Goal: Task Accomplishment & Management: Manage account settings

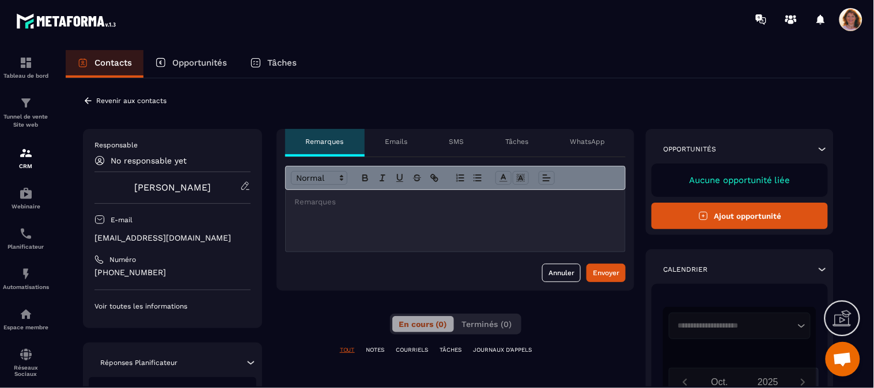
click at [243, 187] on icon at bounding box center [245, 186] width 10 height 10
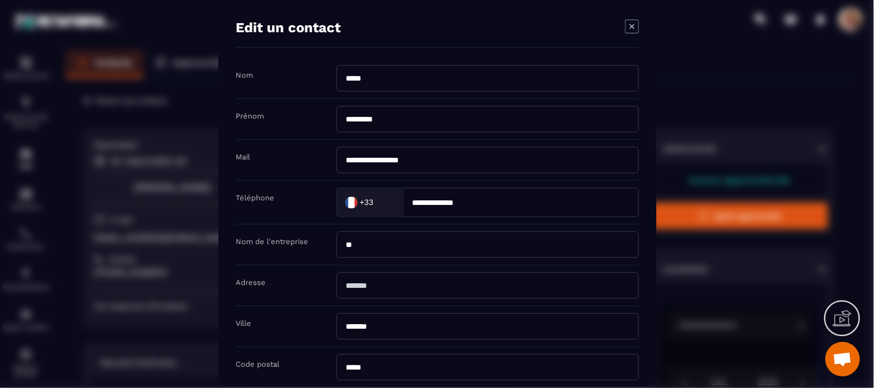
click at [369, 162] on input "**********" at bounding box center [487, 160] width 302 height 27
click at [346, 161] on input "**********" at bounding box center [487, 160] width 302 height 27
click at [440, 161] on input "**********" at bounding box center [487, 160] width 302 height 27
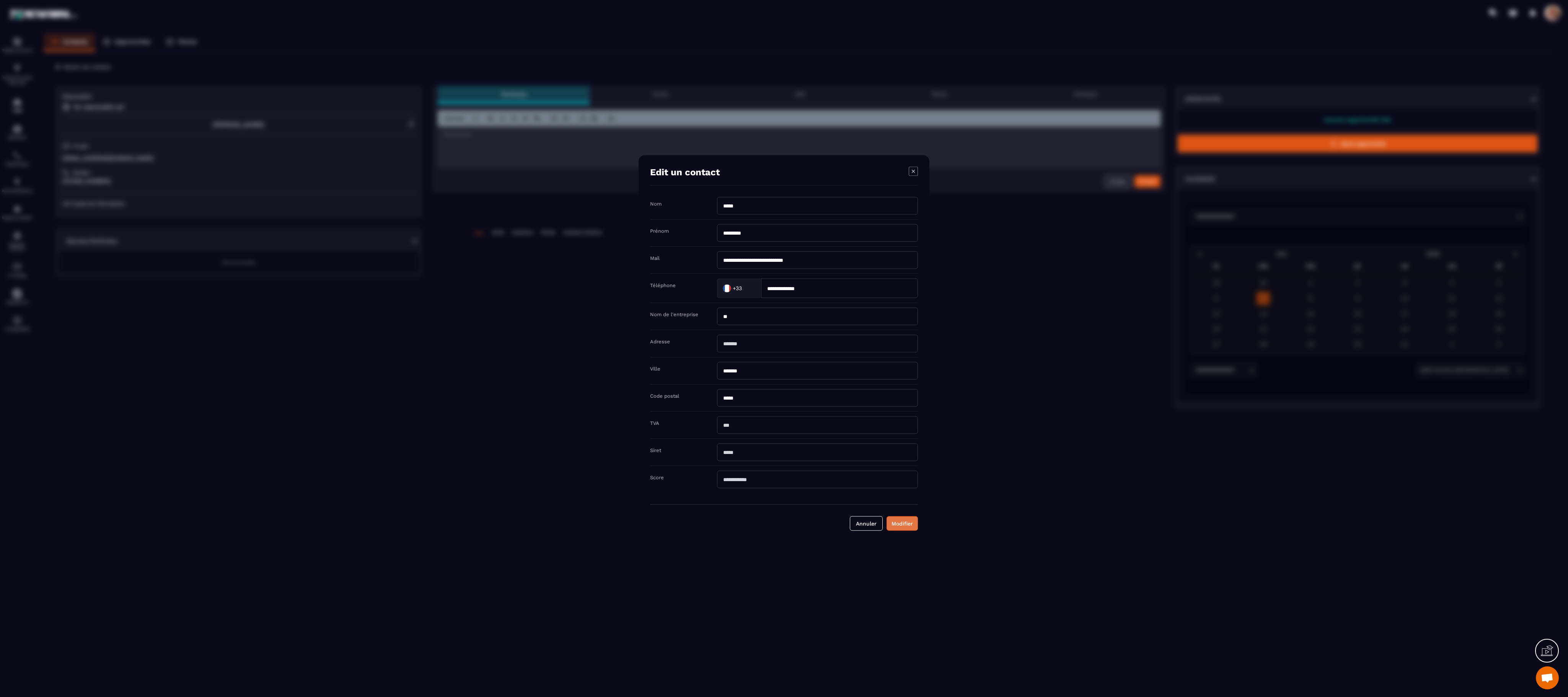
type input "**********"
click at [580, 258] on button "Modifier" at bounding box center [902, 524] width 31 height 15
click at [580, 258] on button "Modifier" at bounding box center [902, 527] width 31 height 15
click at [580, 252] on input "**********" at bounding box center [818, 256] width 201 height 18
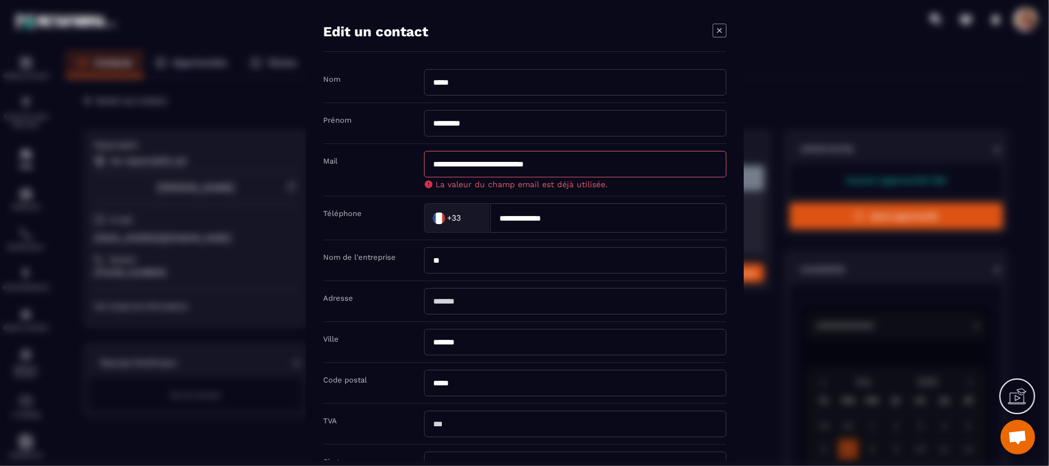
click at [831, 35] on div "Modal window" at bounding box center [524, 233] width 1049 height 466
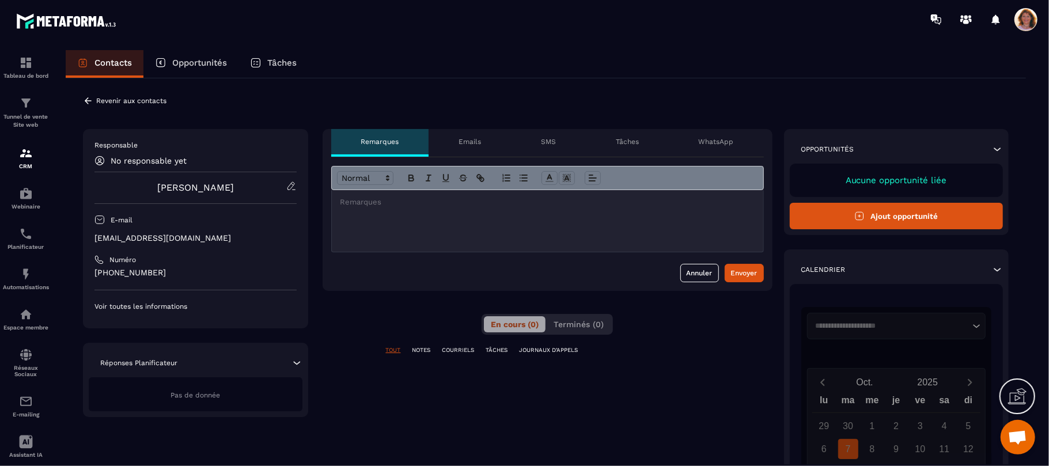
click at [88, 97] on icon at bounding box center [88, 101] width 10 height 10
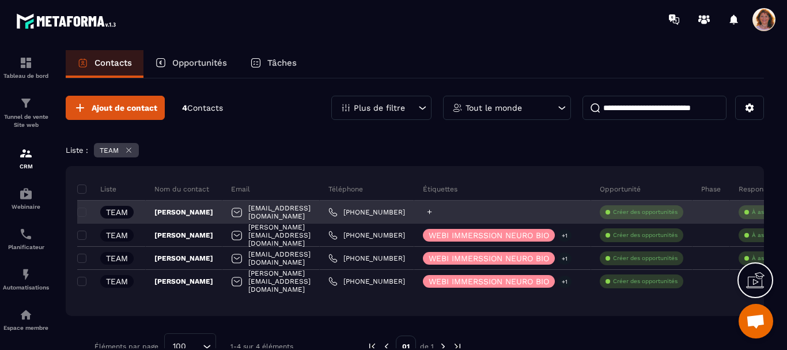
click at [482, 207] on div at bounding box center [502, 211] width 177 height 23
click at [433, 213] on icon at bounding box center [429, 211] width 7 height 7
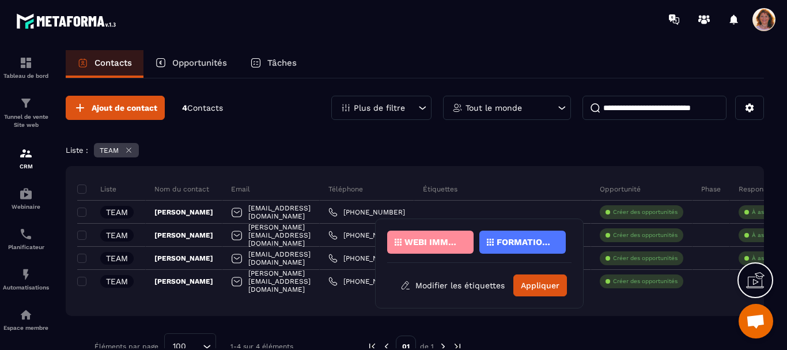
click at [436, 237] on div "WEBI IMMERSSION NEURO BIO" at bounding box center [430, 241] width 86 height 23
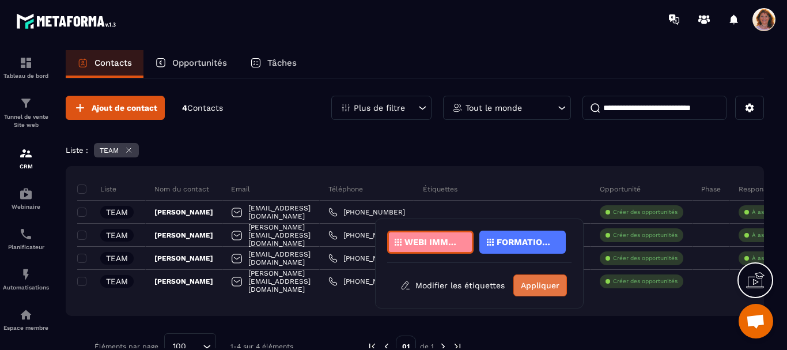
click at [540, 287] on button "Appliquer" at bounding box center [540, 285] width 54 height 22
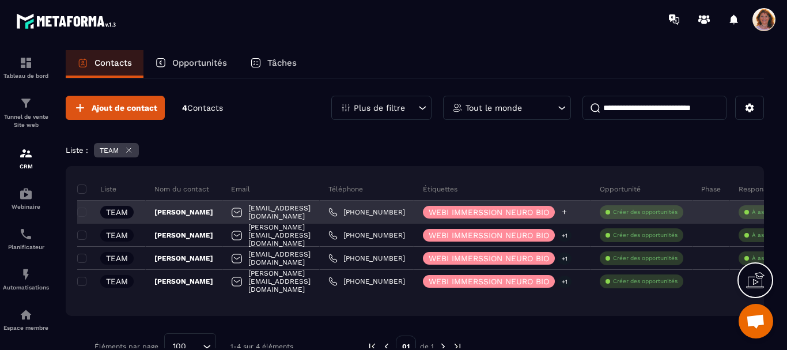
click at [568, 213] on icon at bounding box center [564, 211] width 7 height 7
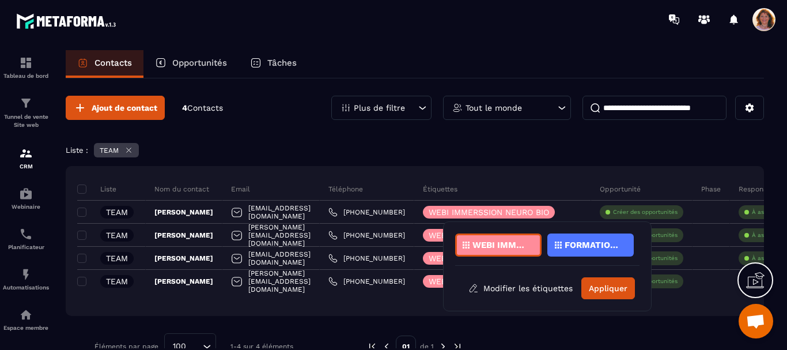
click at [593, 249] on div "FORMATION STOP STRESS & GO SERENITY" at bounding box center [590, 244] width 86 height 23
click at [600, 292] on button "Appliquer" at bounding box center [608, 288] width 54 height 22
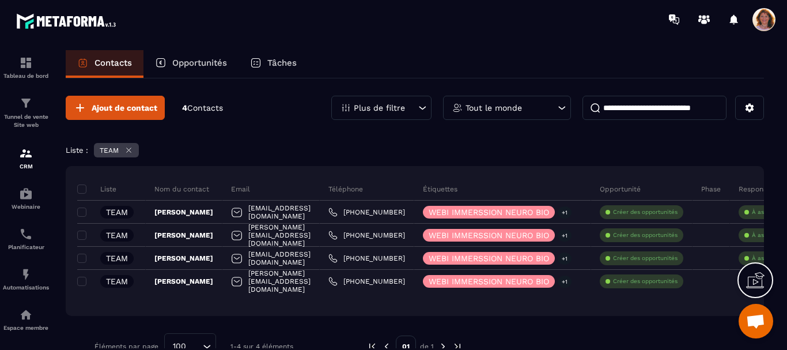
click at [562, 107] on icon at bounding box center [562, 108] width 12 height 12
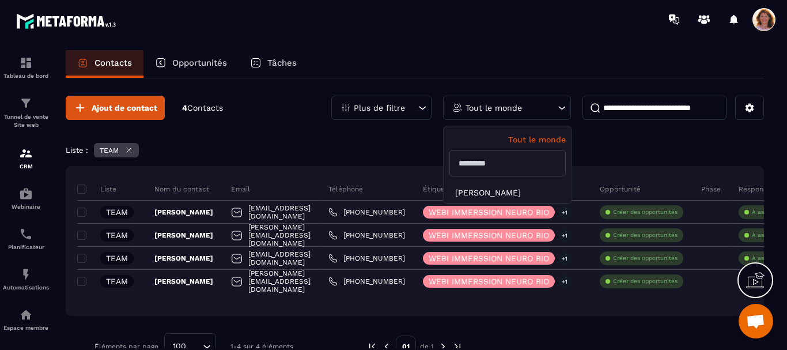
click at [518, 164] on input "text" at bounding box center [507, 163] width 116 height 27
click at [357, 141] on div "Ajout de contact 4 Contacts Plus de filtre Tout le monde Tout le monde [PERSON_…" at bounding box center [415, 227] width 698 height 298
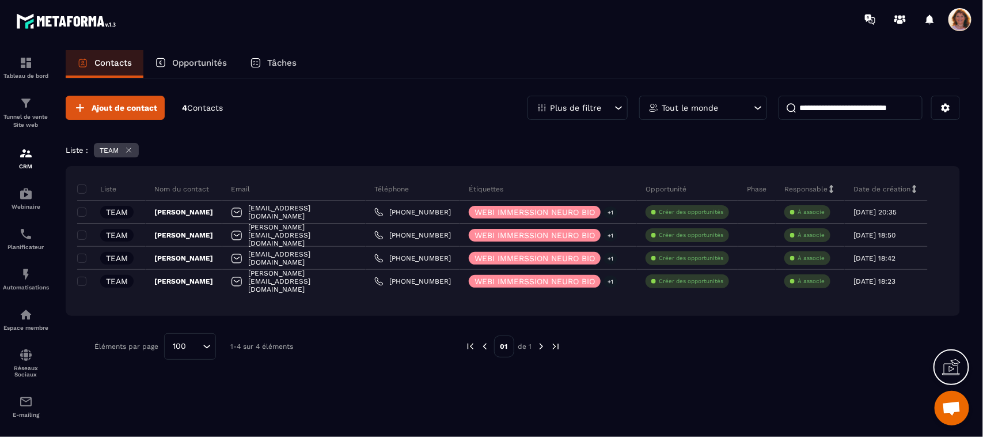
click at [206, 349] on icon "Search for option" at bounding box center [207, 346] width 12 height 12
click at [186, 248] on p "10" at bounding box center [190, 252] width 28 height 12
click at [119, 109] on span "Ajout de contact" at bounding box center [125, 108] width 66 height 12
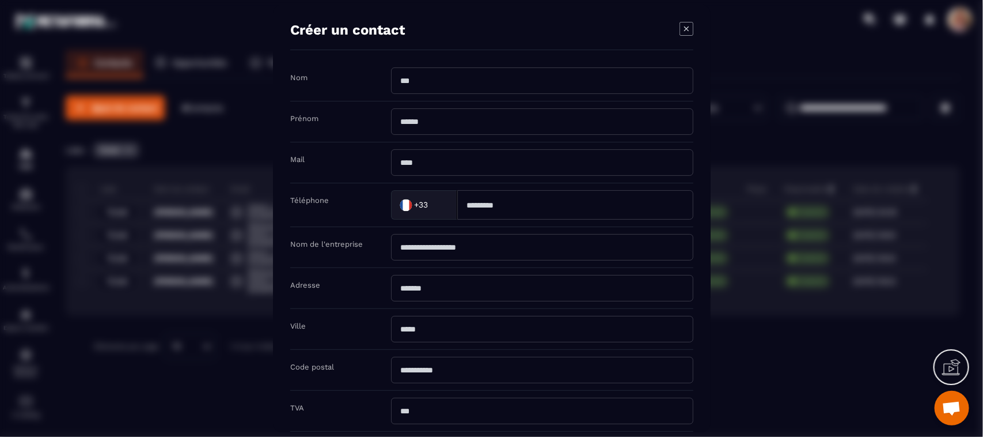
click at [426, 84] on input "Modal window" at bounding box center [542, 80] width 302 height 27
type input "*********"
click at [421, 137] on div "Prénom" at bounding box center [491, 121] width 403 height 41
click at [425, 121] on input "Modal window" at bounding box center [542, 121] width 302 height 27
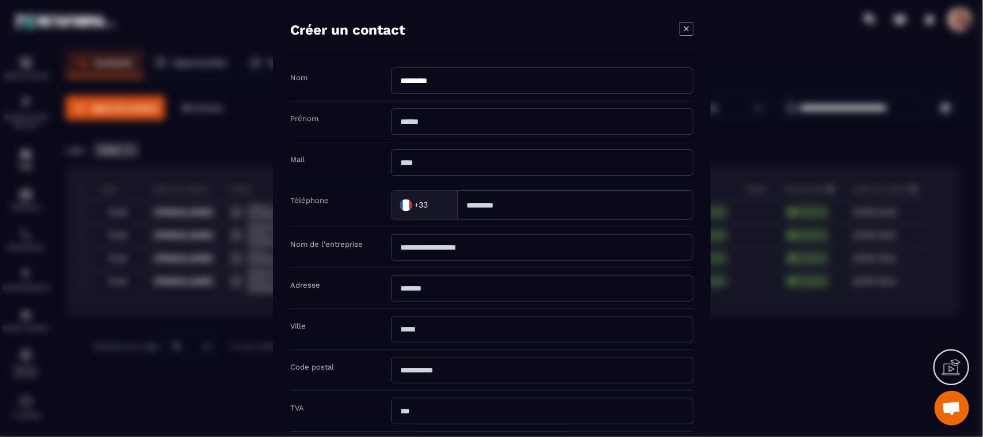
click at [425, 121] on input "Modal window" at bounding box center [542, 121] width 302 height 27
type input "*****"
click at [493, 209] on input "Modal window" at bounding box center [575, 204] width 236 height 29
type input "**********"
click at [408, 329] on input "Modal window" at bounding box center [542, 329] width 302 height 27
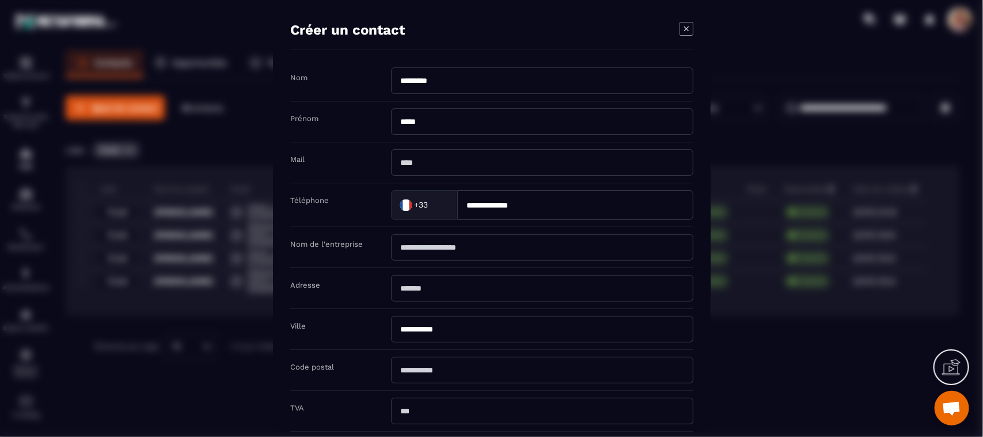
type input "**********"
click at [404, 375] on input "Modal window" at bounding box center [542, 370] width 302 height 27
type input "*****"
click at [419, 162] on input "Modal window" at bounding box center [542, 162] width 302 height 27
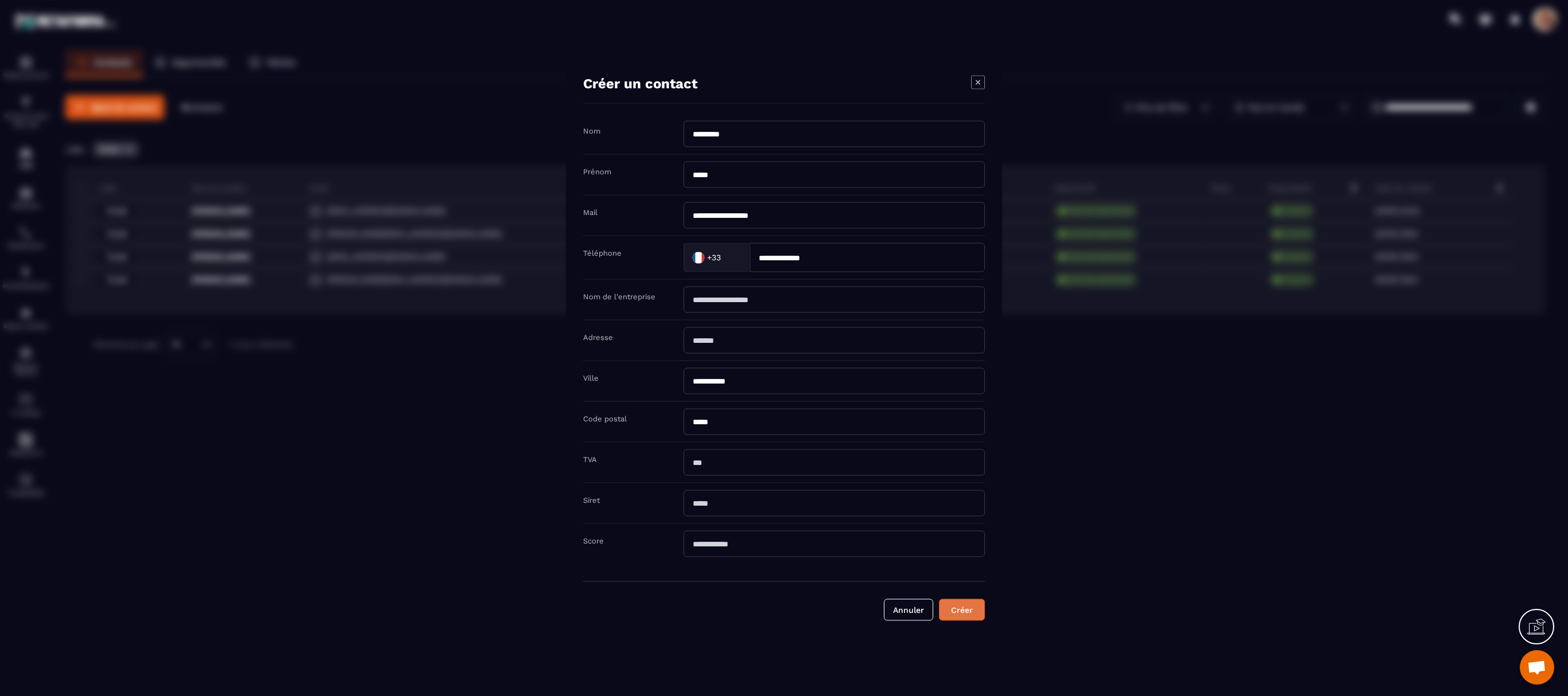
type input "**********"
click at [870, 386] on button "Créer" at bounding box center [962, 610] width 46 height 22
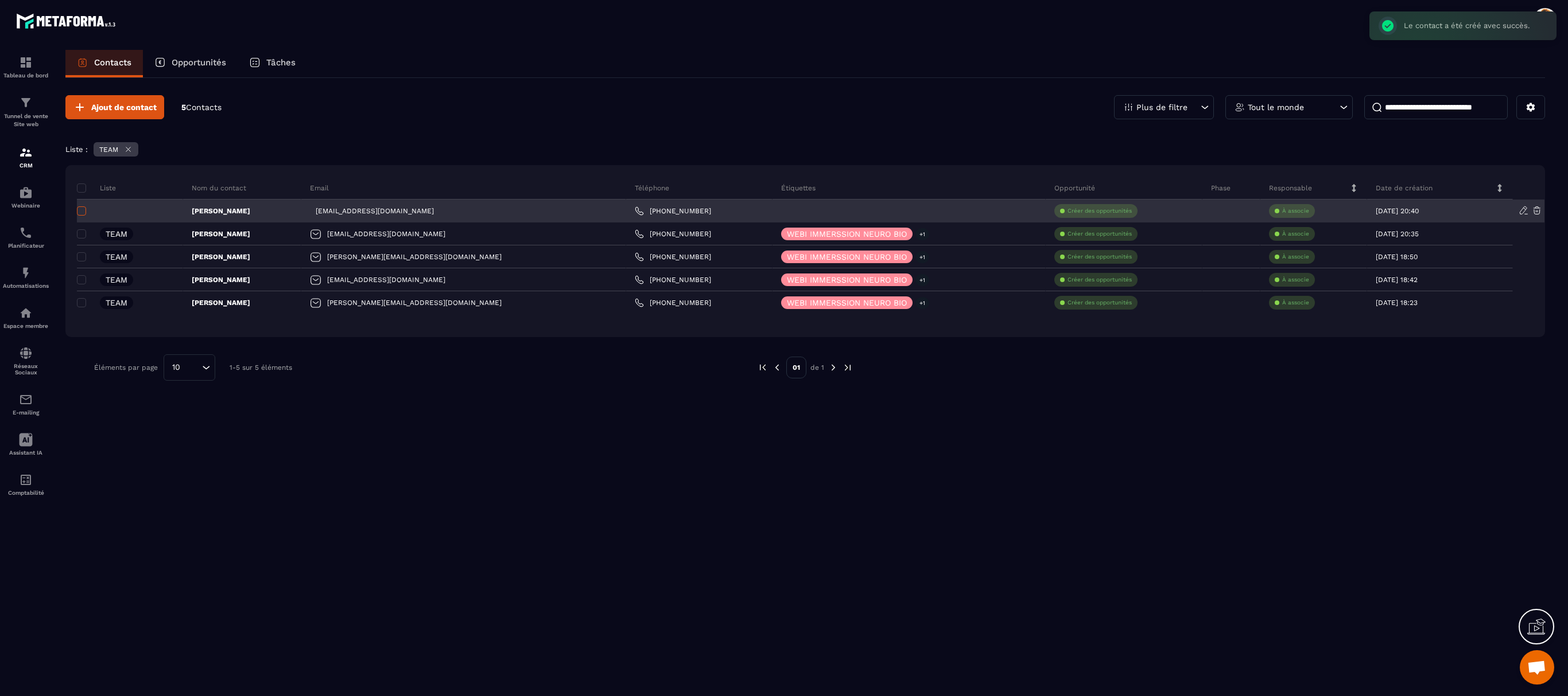
click at [80, 214] on span at bounding box center [81, 210] width 9 height 9
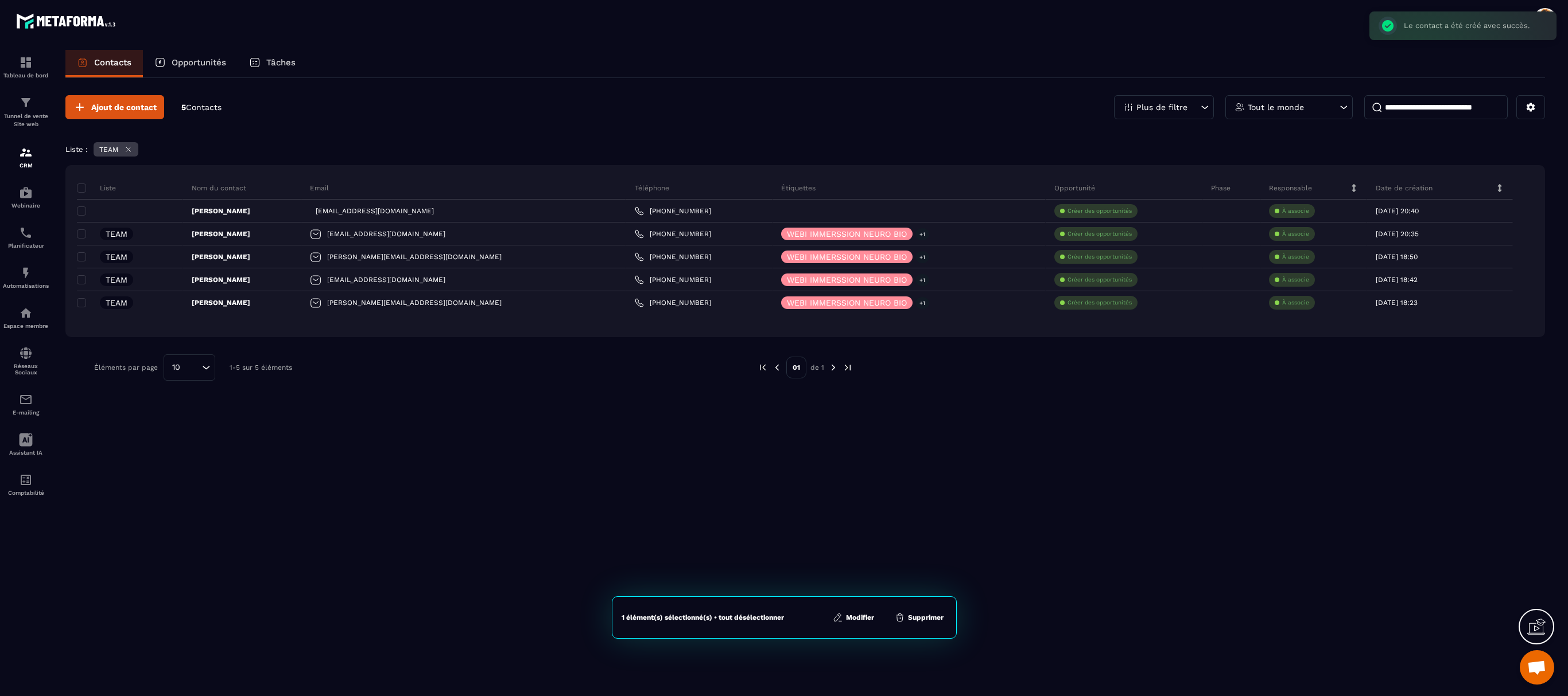
click at [857, 386] on div "1 élément(s) sélectionné(s) • tout désélectionner Modifier Supprimer" at bounding box center [784, 617] width 345 height 43
click at [857, 386] on button "Modifier" at bounding box center [854, 618] width 48 height 12
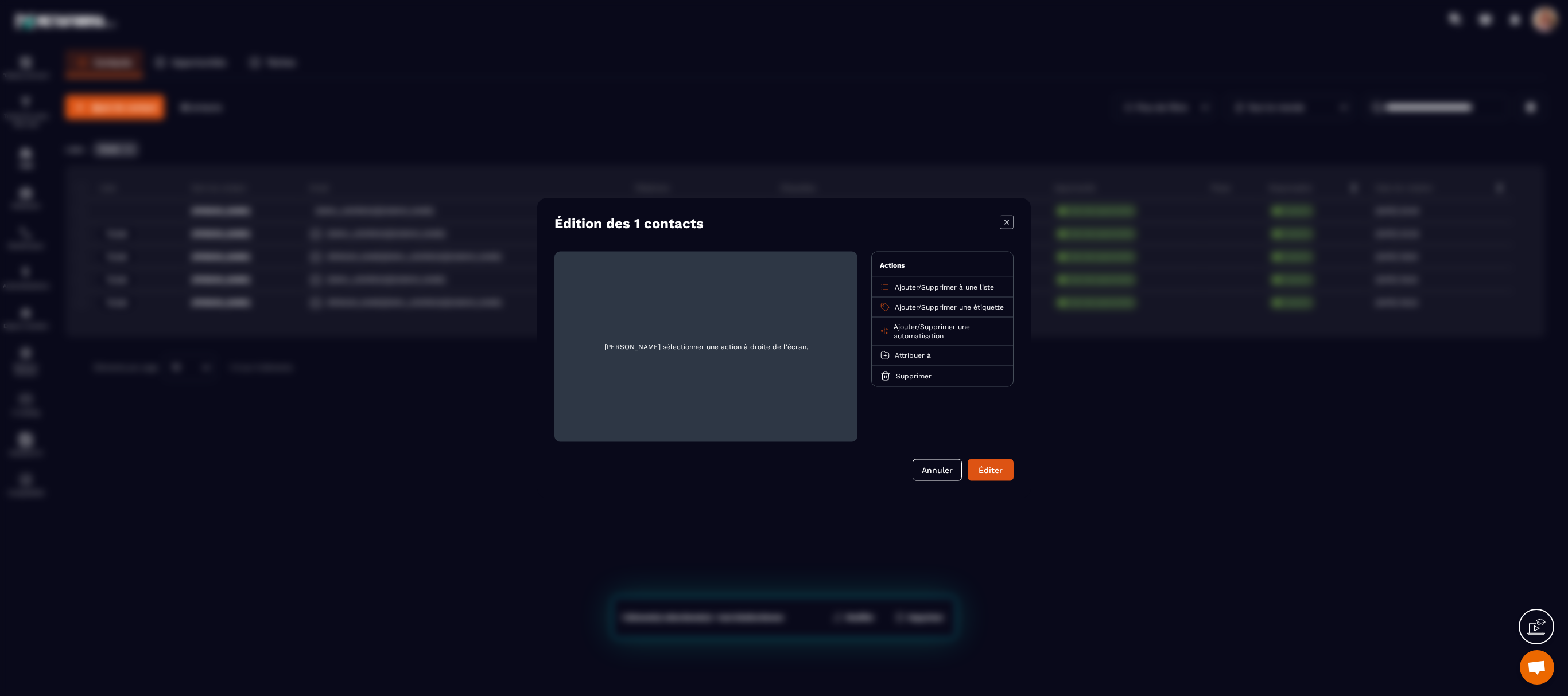
click at [870, 285] on span "Ajouter" at bounding box center [907, 288] width 24 height 8
click at [870, 334] on p "TEAM" at bounding box center [941, 333] width 101 height 12
click at [870, 386] on button "Éditer" at bounding box center [990, 470] width 46 height 22
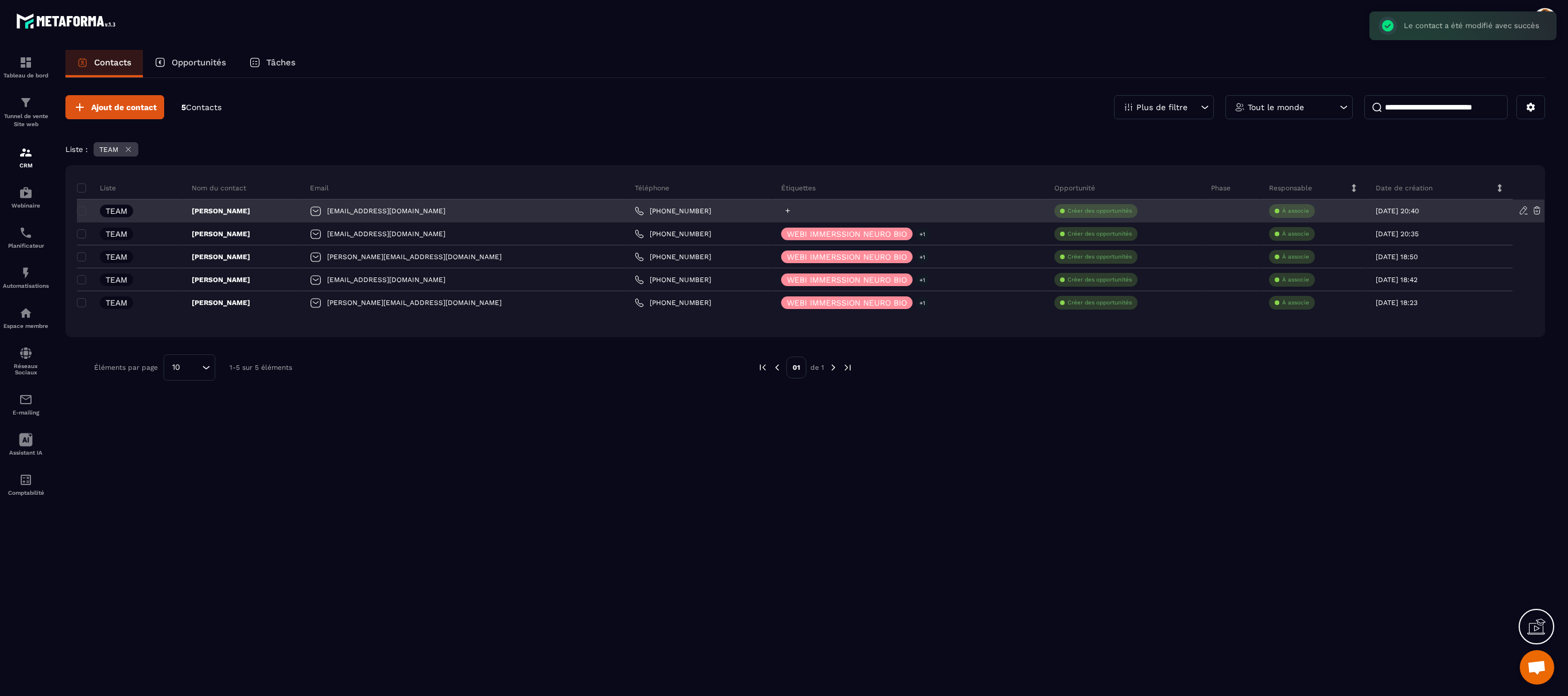
click at [772, 210] on div at bounding box center [909, 210] width 273 height 23
click at [784, 210] on icon at bounding box center [787, 210] width 7 height 7
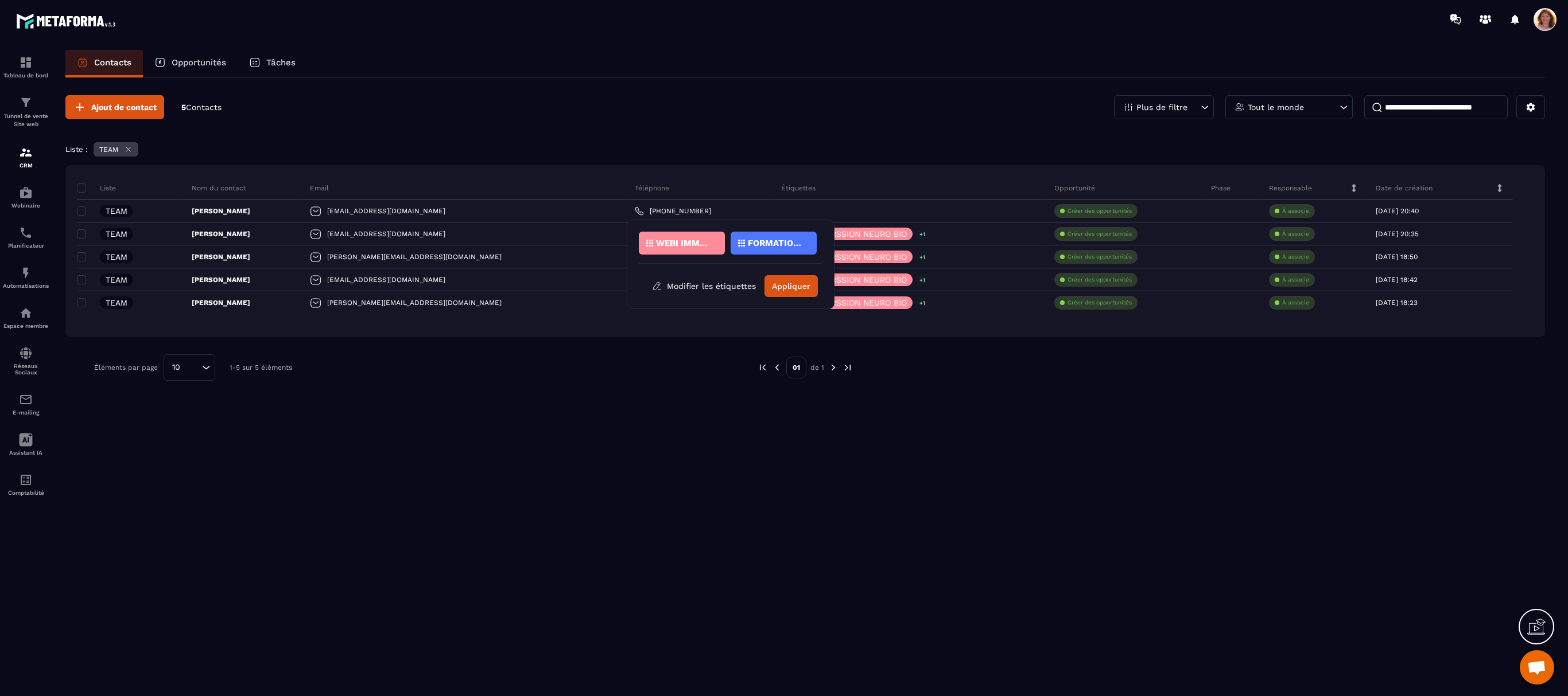
click at [684, 248] on div "WEBI IMMERSSION NEURO BIO" at bounding box center [681, 243] width 86 height 23
click at [679, 242] on p "WEBI IMMERSSION NEURO BIO" at bounding box center [684, 243] width 56 height 8
click at [797, 284] on button "Appliquer" at bounding box center [791, 287] width 54 height 22
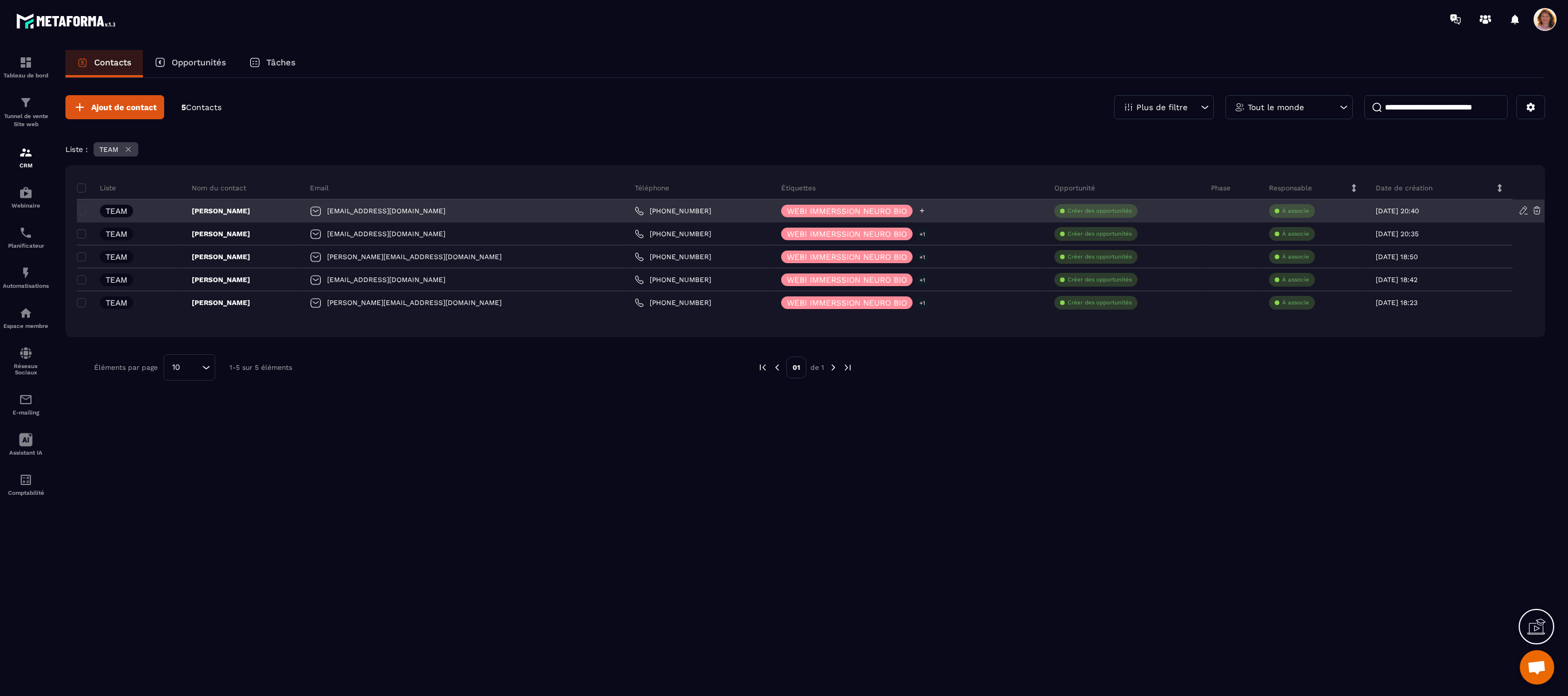
click at [870, 212] on icon at bounding box center [921, 210] width 7 height 7
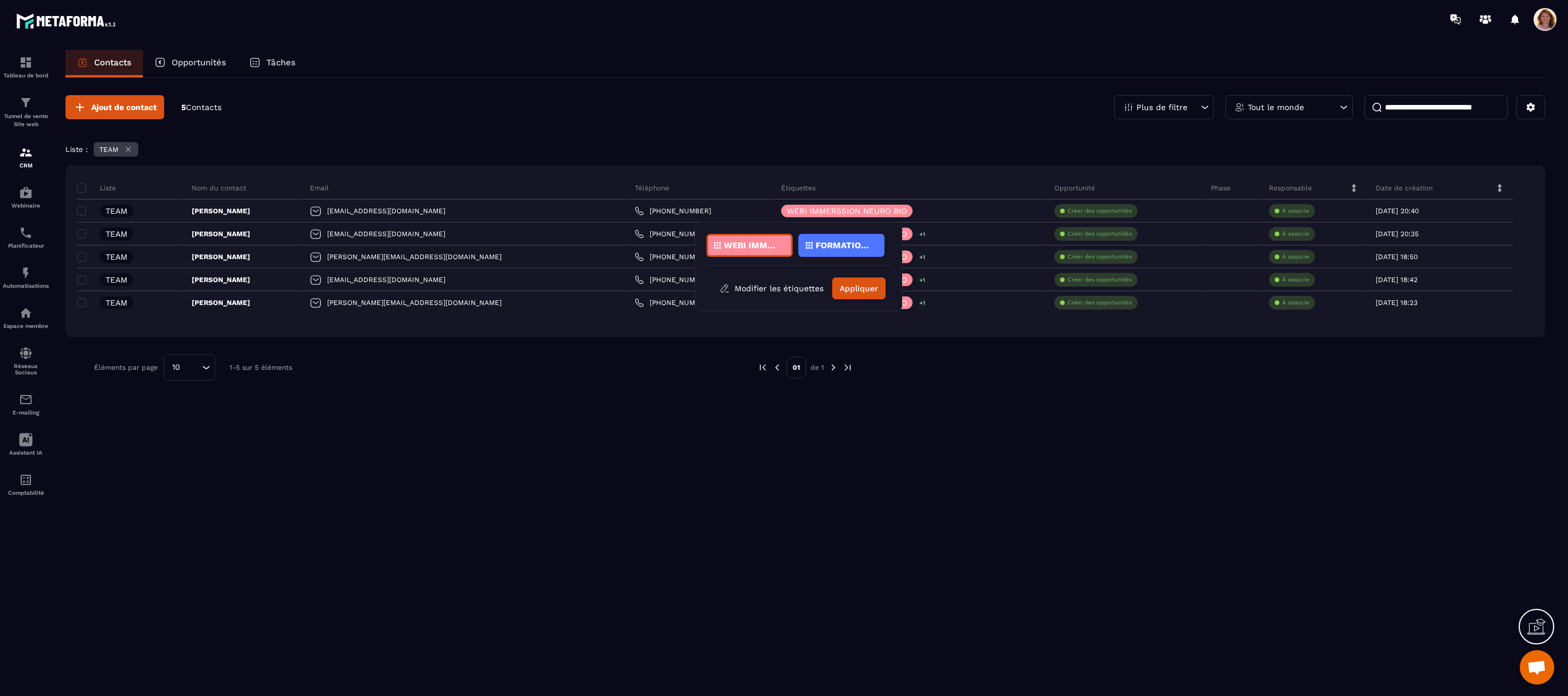
click at [851, 249] on p "FORMATION STOP STRESS & GO SERENITY" at bounding box center [844, 246] width 56 height 8
click at [858, 291] on button "Appliquer" at bounding box center [859, 289] width 54 height 22
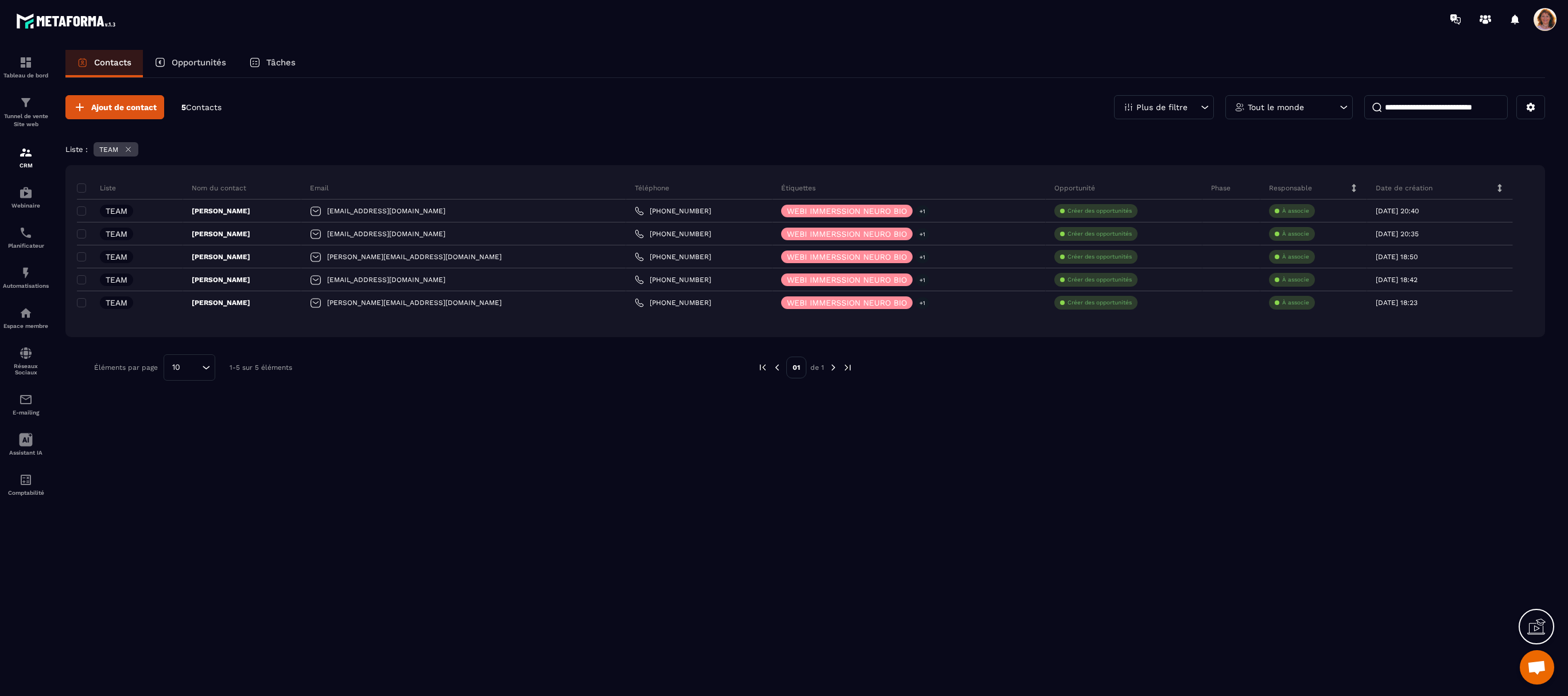
click at [867, 386] on div "Ajout de contact 5 Contacts Plus de filtre Tout le monde Liste : TEAM Liste Nom…" at bounding box center [805, 385] width 1479 height 616
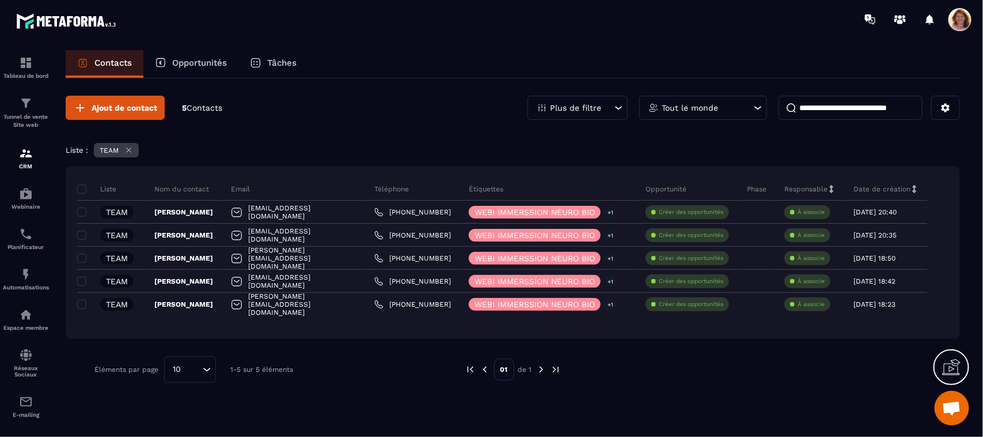
click at [388, 104] on div "Ajout de contact 5 Contacts Plus de filtre Tout le monde" at bounding box center [513, 108] width 895 height 24
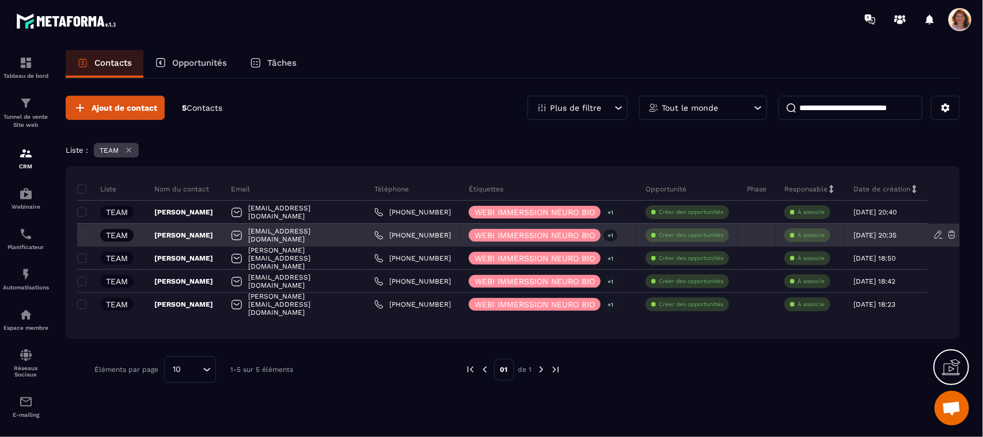
click at [321, 240] on div "[EMAIL_ADDRESS][DOMAIN_NAME]" at bounding box center [293, 235] width 143 height 23
click at [873, 235] on icon at bounding box center [938, 233] width 7 height 7
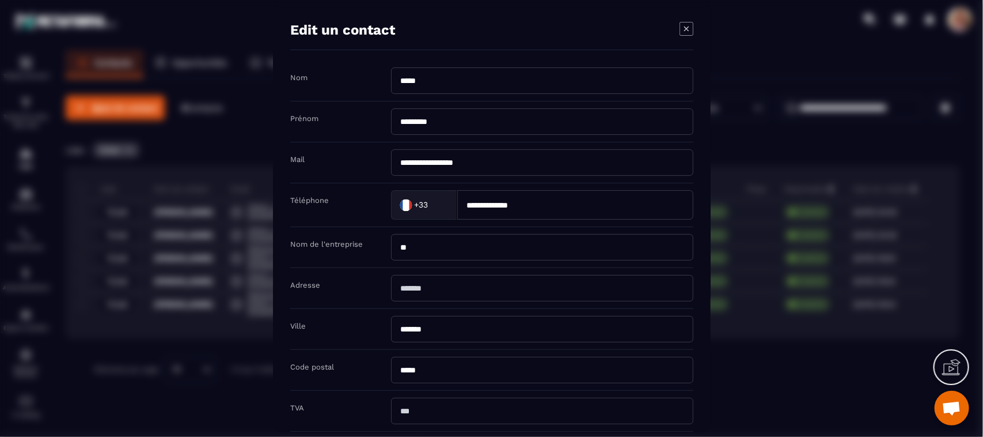
click at [399, 162] on input "**********" at bounding box center [542, 162] width 302 height 27
click at [495, 164] on input "**********" at bounding box center [542, 162] width 302 height 27
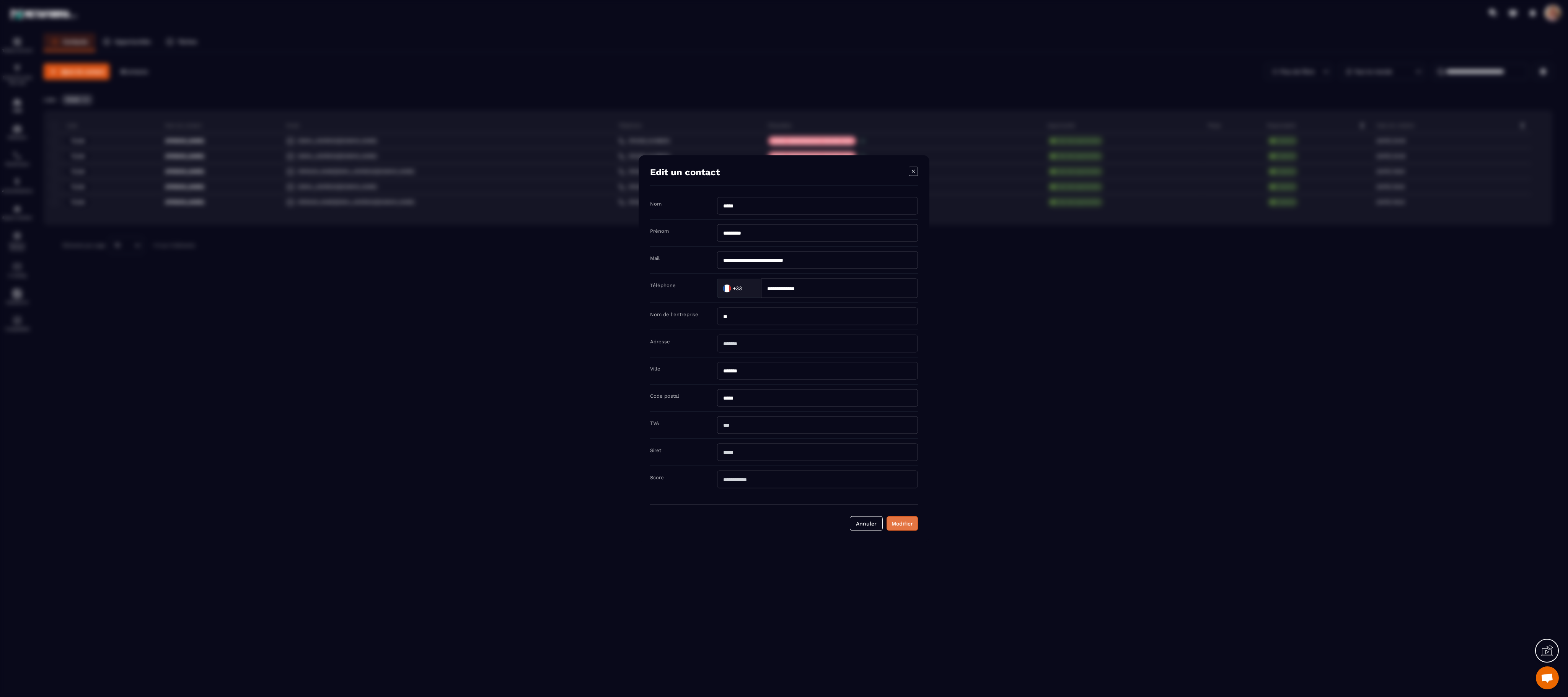
type input "**********"
click at [580, 258] on button "Modifier" at bounding box center [902, 524] width 31 height 15
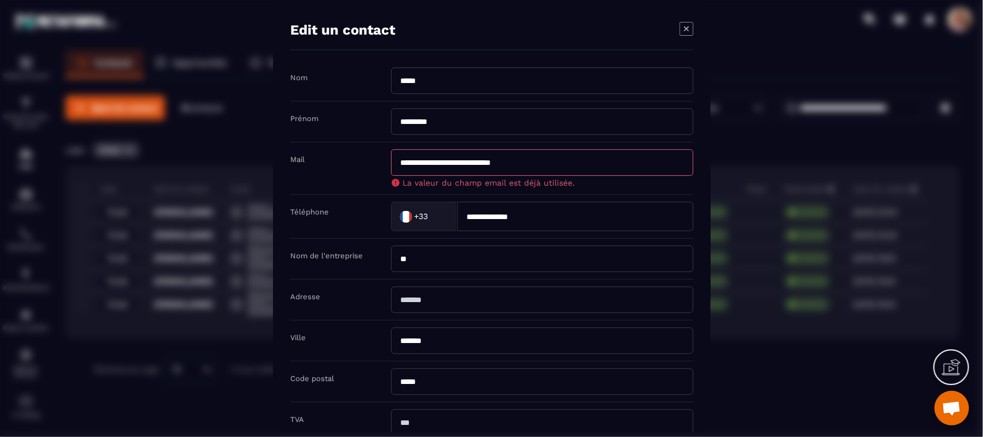
click at [684, 30] on icon "Modal window" at bounding box center [687, 29] width 14 height 14
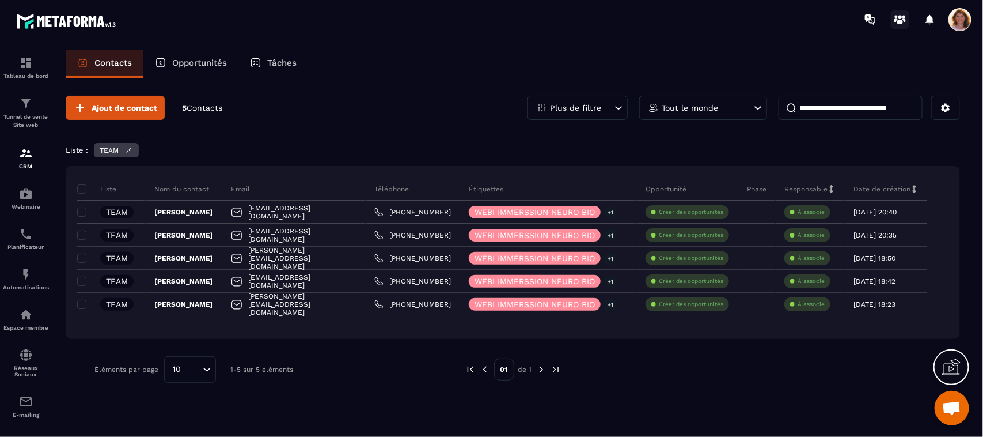
click at [873, 14] on icon at bounding box center [900, 19] width 18 height 18
click at [873, 109] on icon at bounding box center [946, 108] width 9 height 9
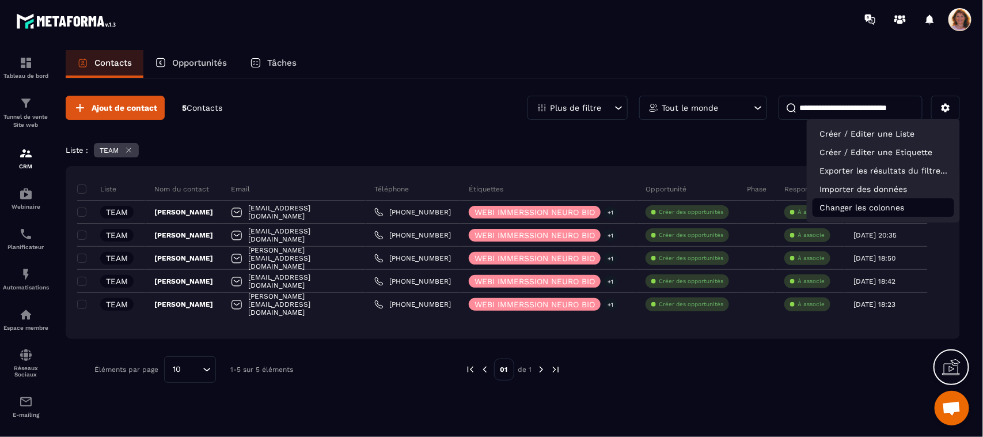
click at [873, 203] on p "Changer les colonnes" at bounding box center [884, 207] width 142 height 18
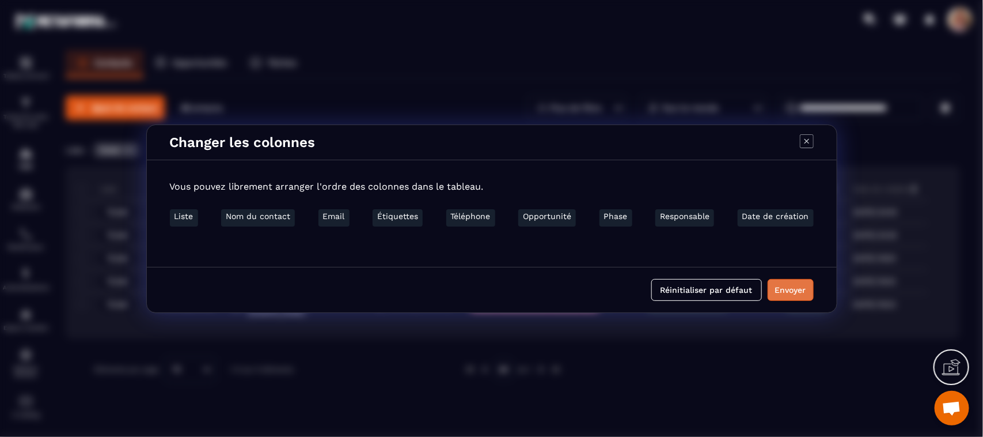
click at [785, 292] on button "Envoyer" at bounding box center [791, 290] width 46 height 22
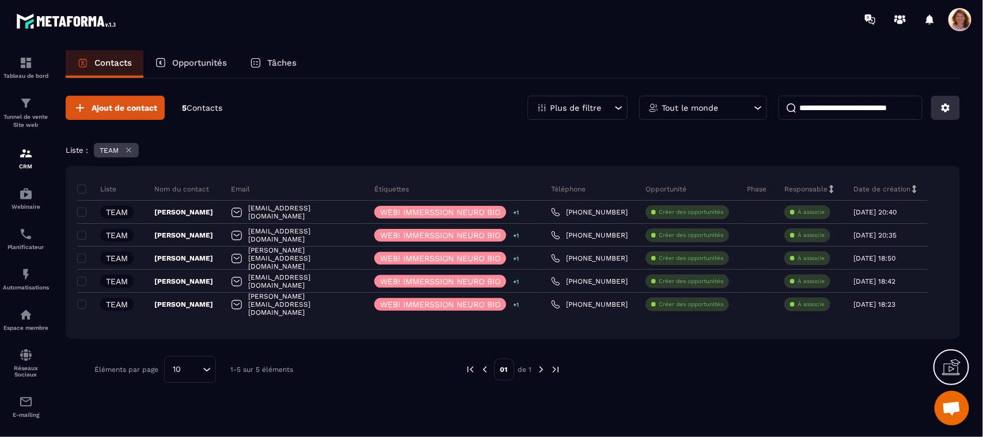
click at [873, 116] on button at bounding box center [946, 108] width 29 height 24
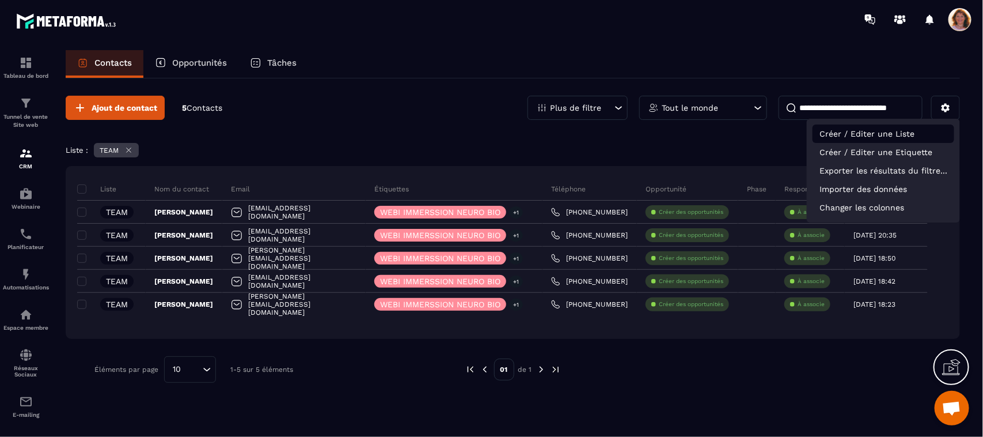
click at [873, 134] on p "Créer / Editer une Liste" at bounding box center [884, 133] width 142 height 18
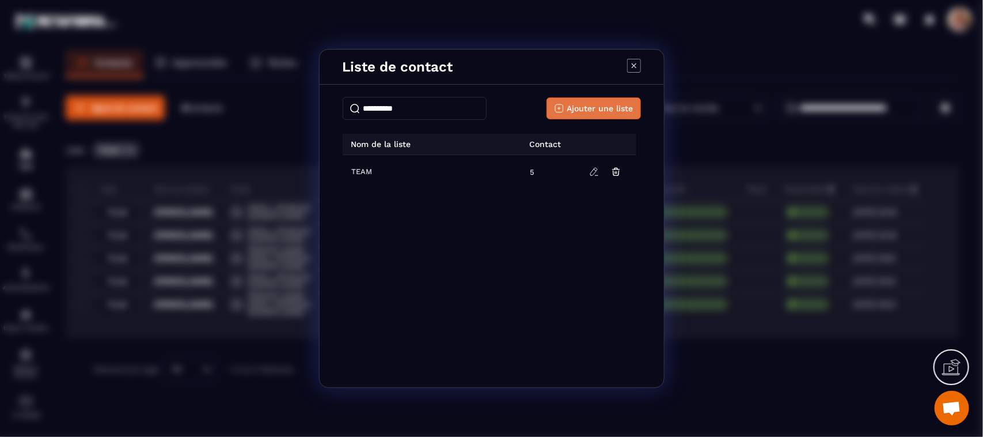
click at [582, 110] on span "Ajouter une liste" at bounding box center [600, 109] width 66 height 12
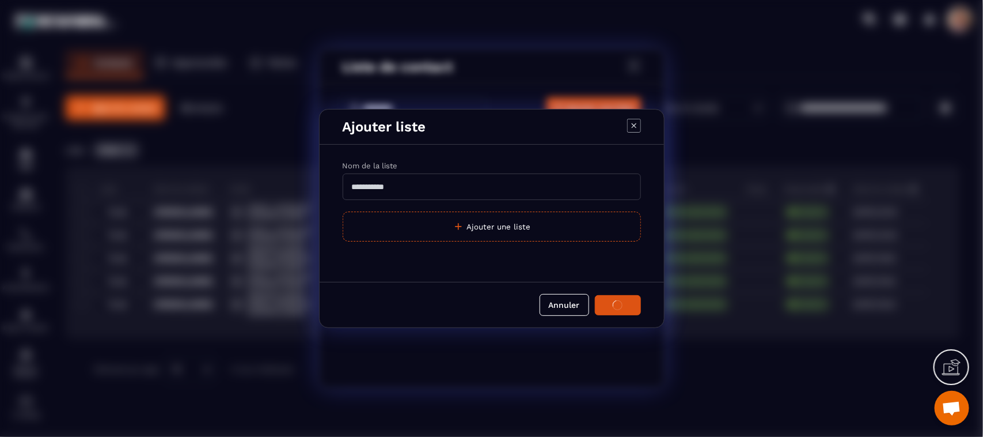
click at [412, 183] on input "Modal window" at bounding box center [492, 186] width 298 height 27
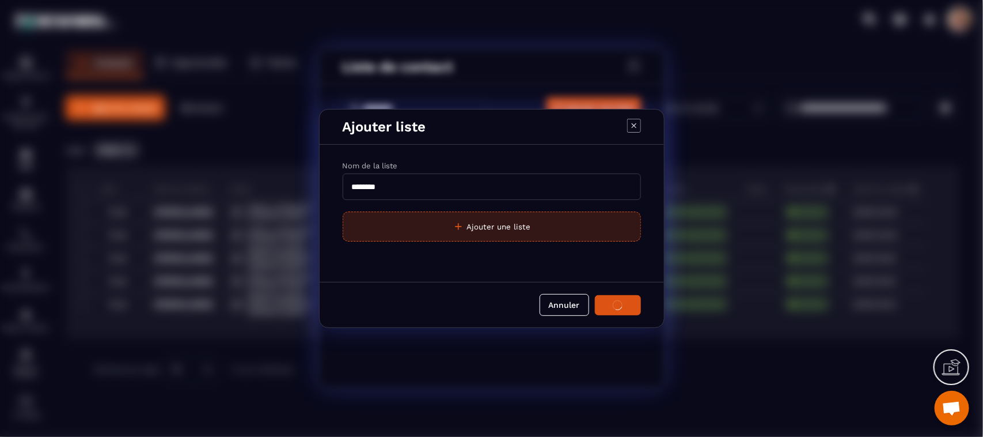
type input "********"
click at [514, 231] on button "Ajouter une liste" at bounding box center [492, 226] width 298 height 30
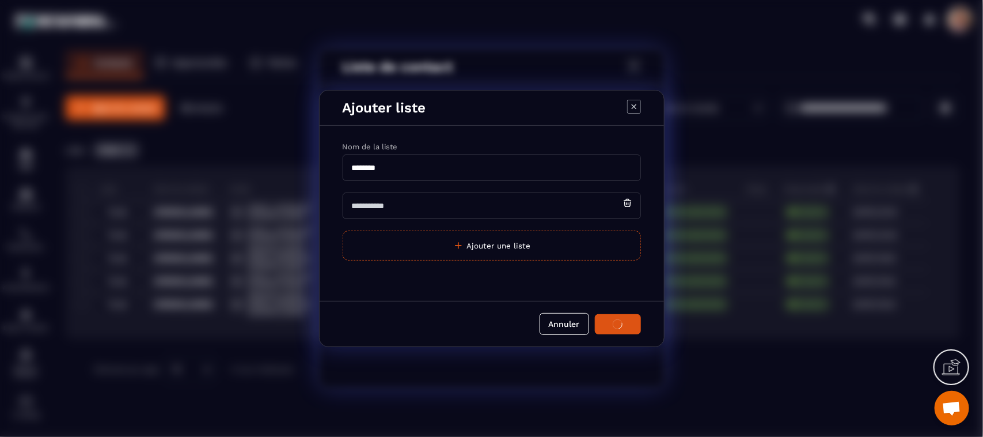
click at [459, 211] on input "Modal window" at bounding box center [492, 205] width 298 height 27
type input "*******"
click at [629, 283] on div "Nom de la liste ******** ******* Ajouter une liste" at bounding box center [492, 207] width 345 height 152
click at [616, 324] on icon "Modal window" at bounding box center [618, 324] width 10 height 10
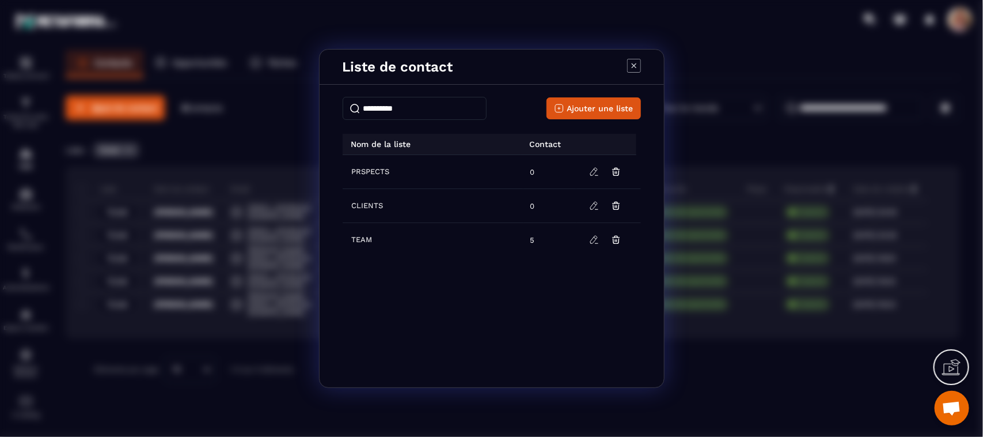
click at [637, 67] on icon "Modal window" at bounding box center [634, 66] width 14 height 14
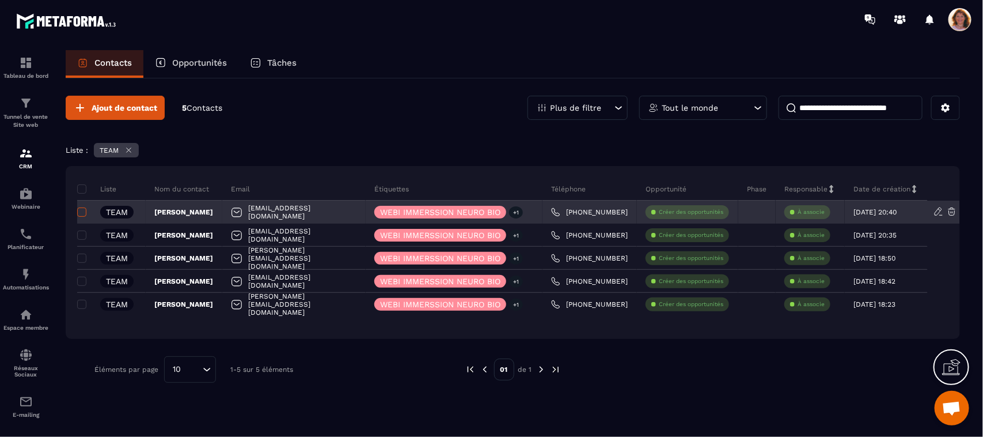
click at [80, 214] on span at bounding box center [81, 211] width 9 height 9
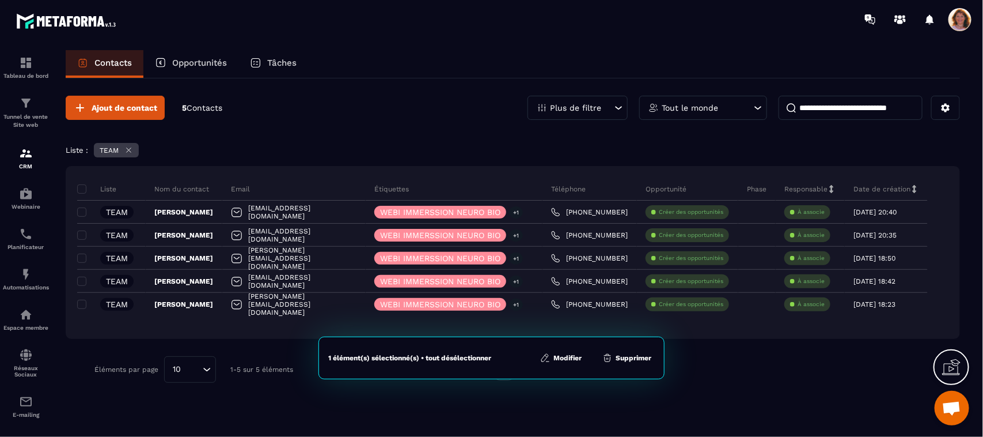
click at [576, 358] on button "Modifier" at bounding box center [561, 358] width 48 height 12
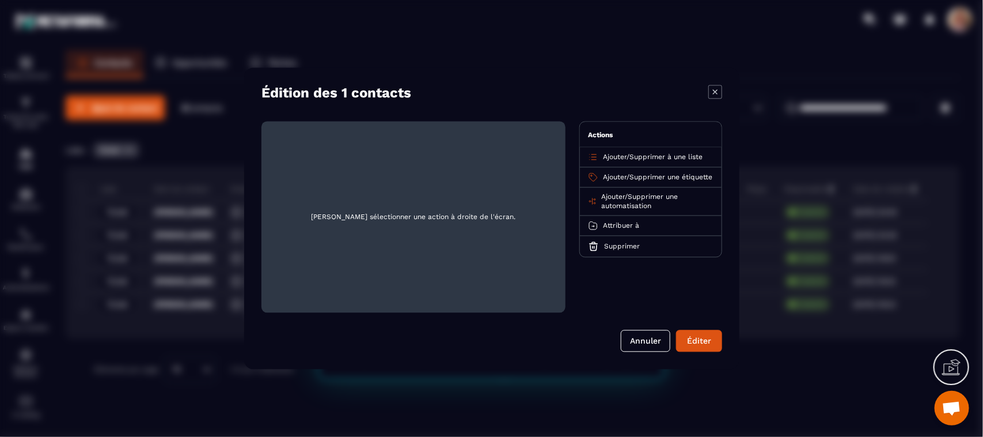
click at [609, 156] on span "Ajouter" at bounding box center [615, 157] width 24 height 8
click at [608, 159] on span "Ajouter" at bounding box center [615, 157] width 24 height 8
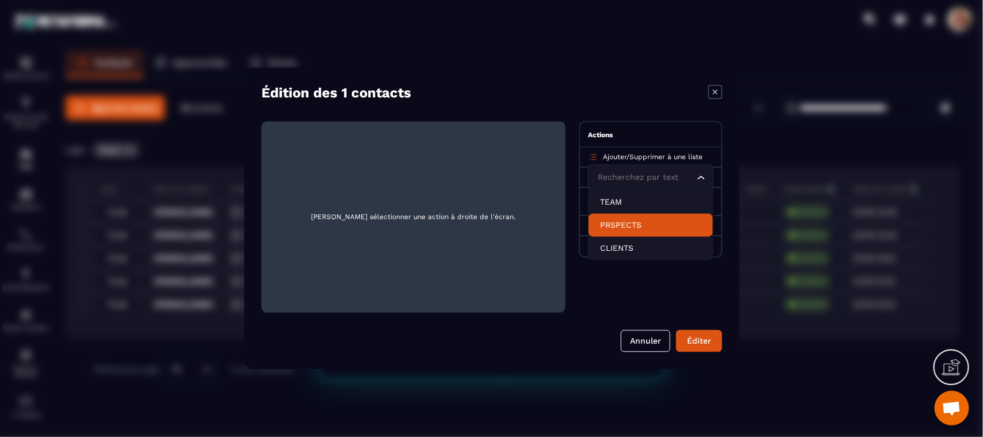
click at [621, 228] on p "PRSPECTS" at bounding box center [650, 226] width 101 height 12
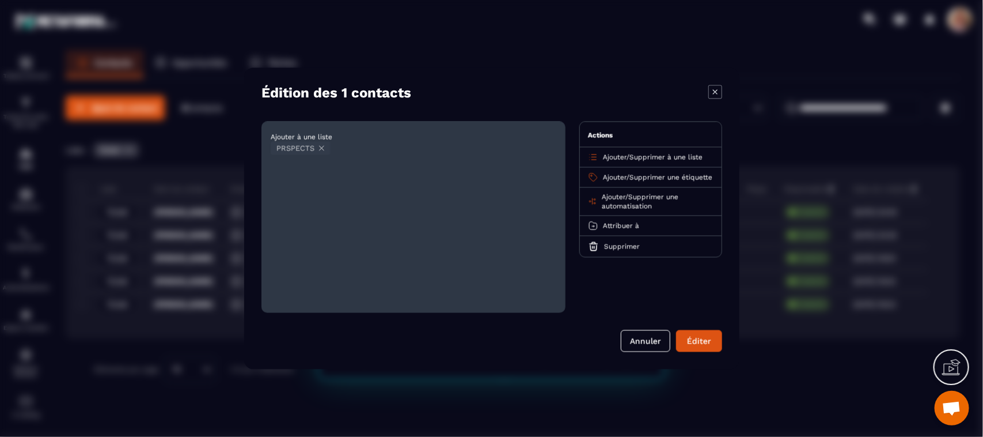
click at [615, 159] on span "Ajouter" at bounding box center [615, 157] width 24 height 8
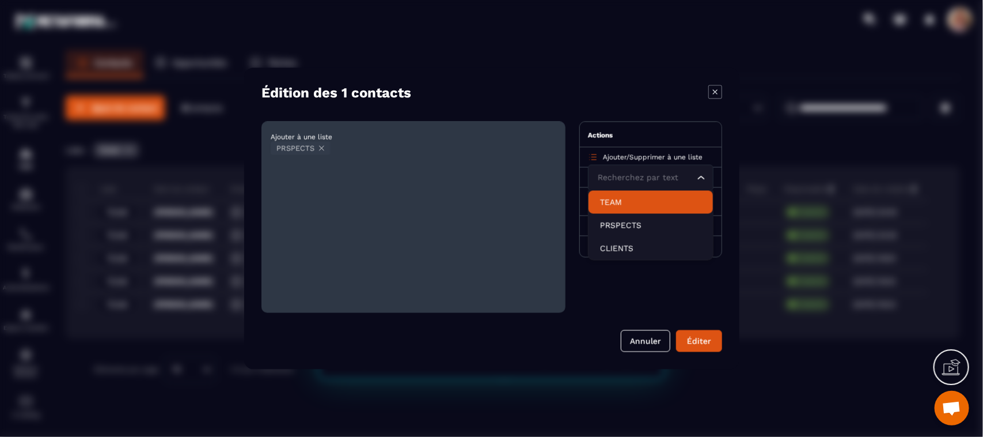
click at [612, 206] on p "TEAM" at bounding box center [650, 202] width 101 height 12
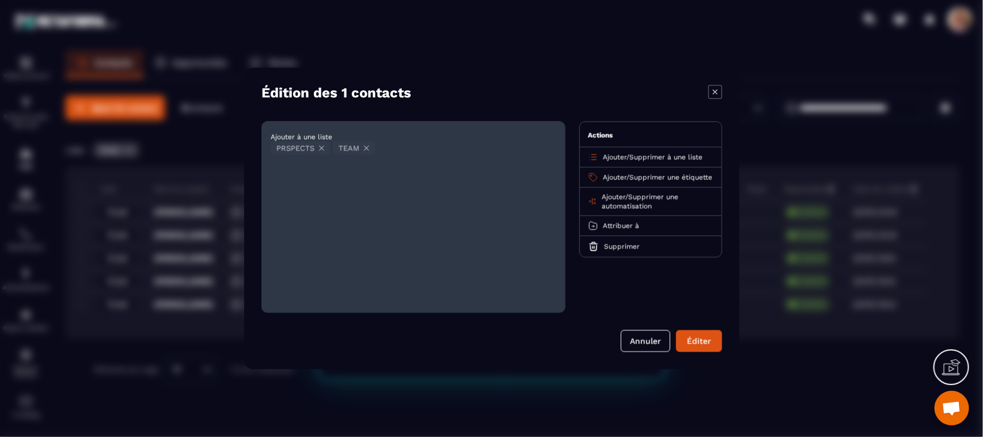
click at [615, 153] on span "Ajouter" at bounding box center [615, 157] width 24 height 8
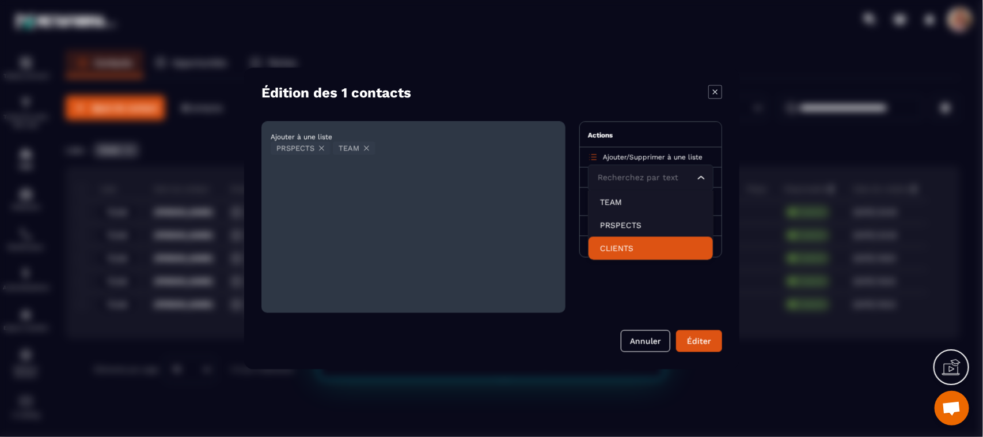
click at [611, 248] on p "CLIENTS" at bounding box center [650, 249] width 101 height 12
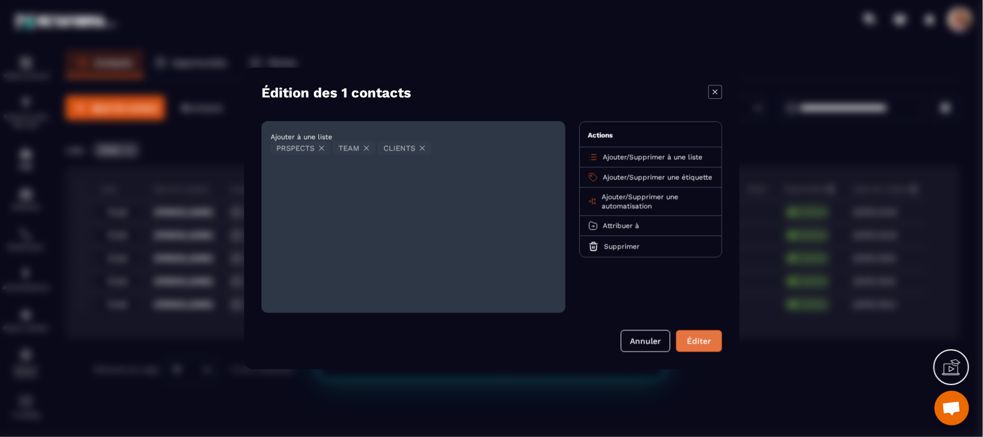
click at [701, 347] on button "Éditer" at bounding box center [699, 341] width 46 height 22
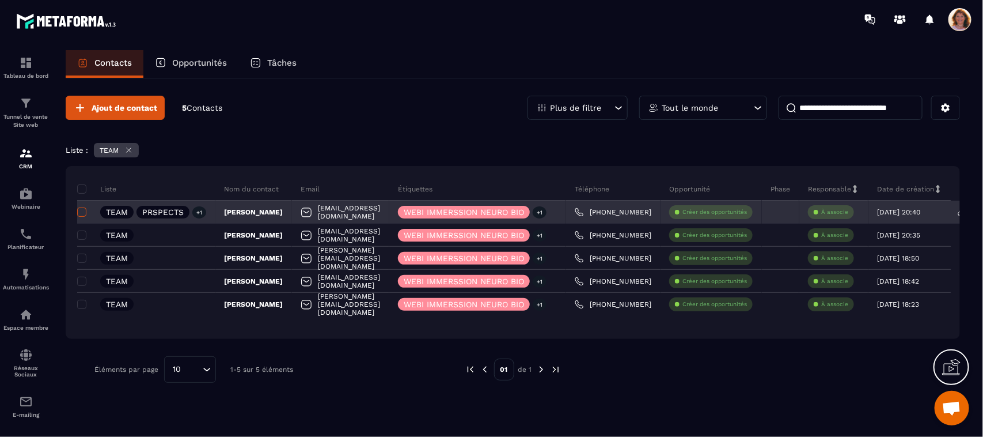
click at [81, 212] on span at bounding box center [81, 211] width 9 height 9
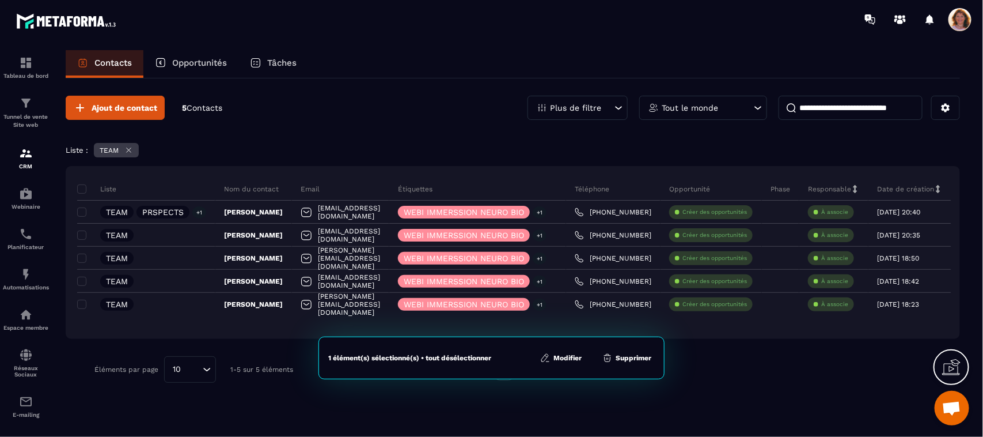
click at [566, 361] on button "Modifier" at bounding box center [561, 358] width 48 height 12
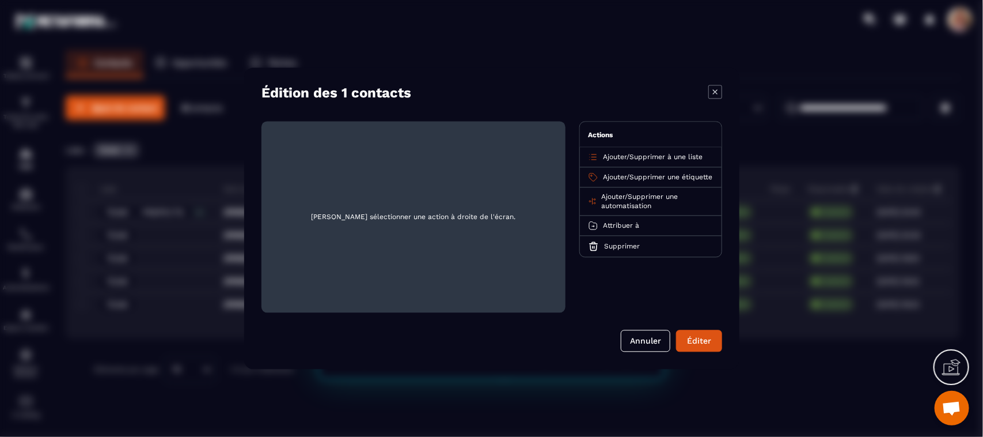
click at [657, 158] on span "Supprimer à une liste" at bounding box center [666, 157] width 73 height 8
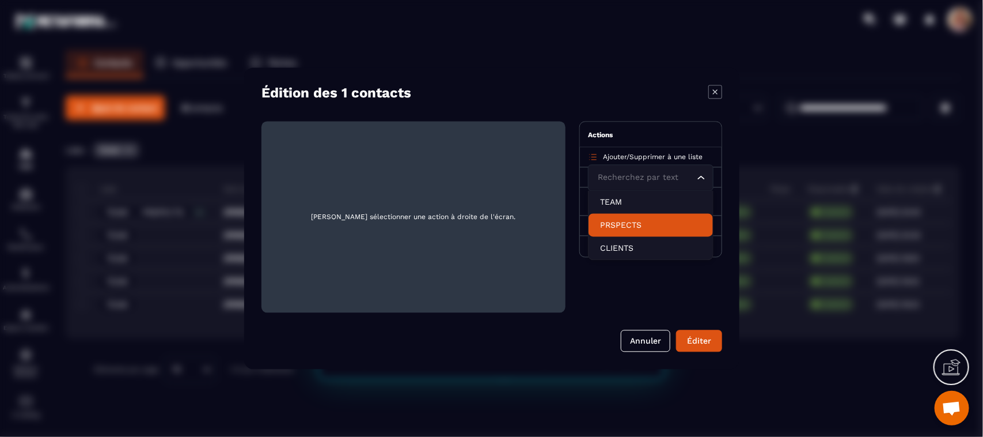
click at [635, 230] on p "PRSPECTS" at bounding box center [650, 226] width 101 height 12
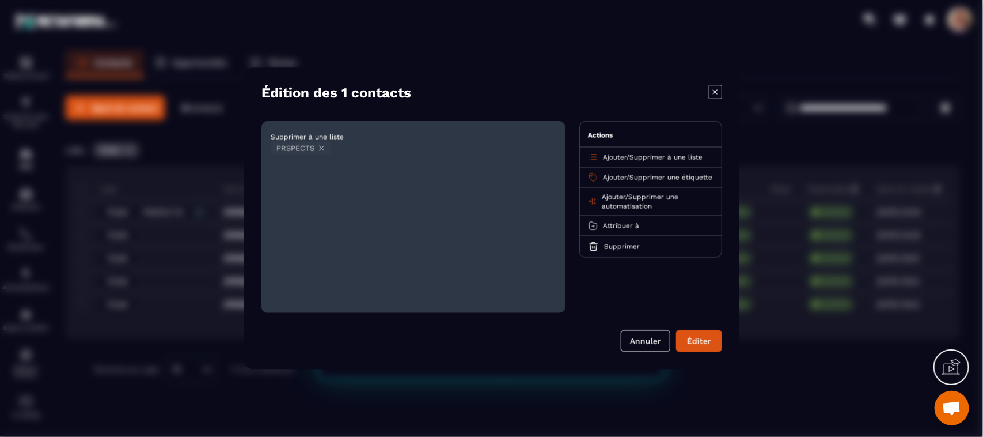
click at [320, 147] on icon "Modal window" at bounding box center [321, 148] width 9 height 9
click at [607, 158] on span "Ajouter" at bounding box center [615, 157] width 24 height 8
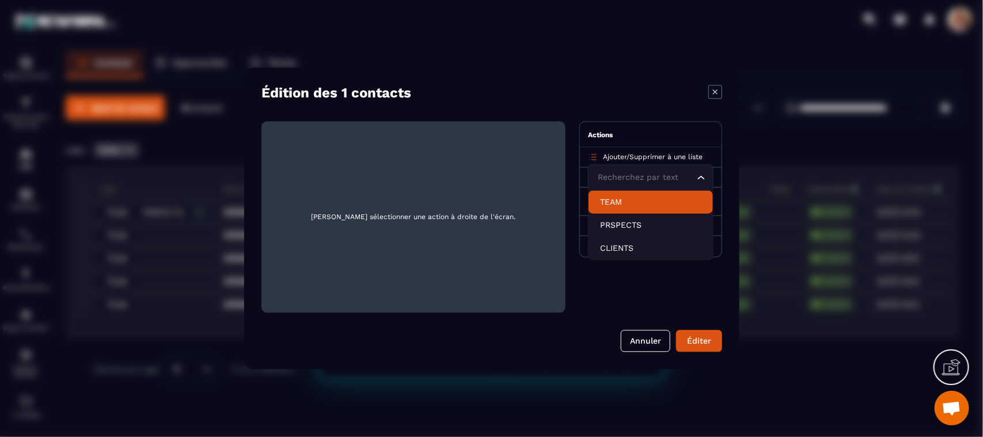
click at [608, 202] on p "TEAM" at bounding box center [650, 202] width 101 height 12
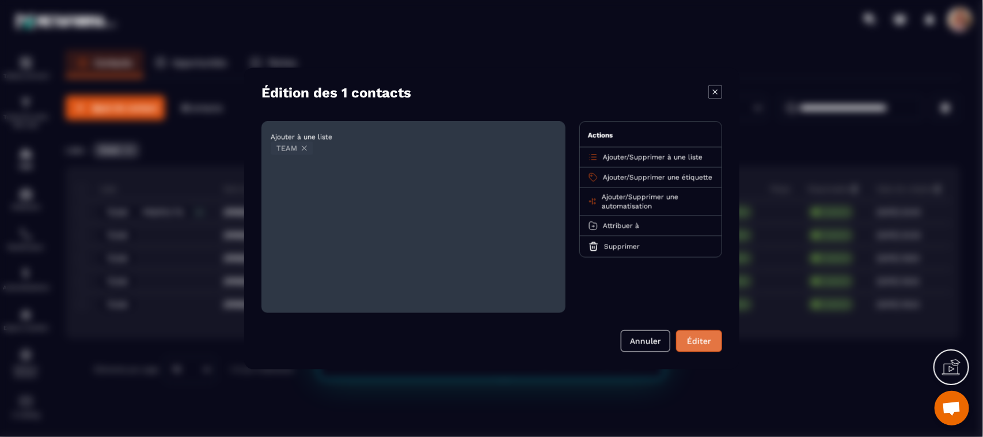
click at [700, 347] on button "Éditer" at bounding box center [699, 341] width 46 height 22
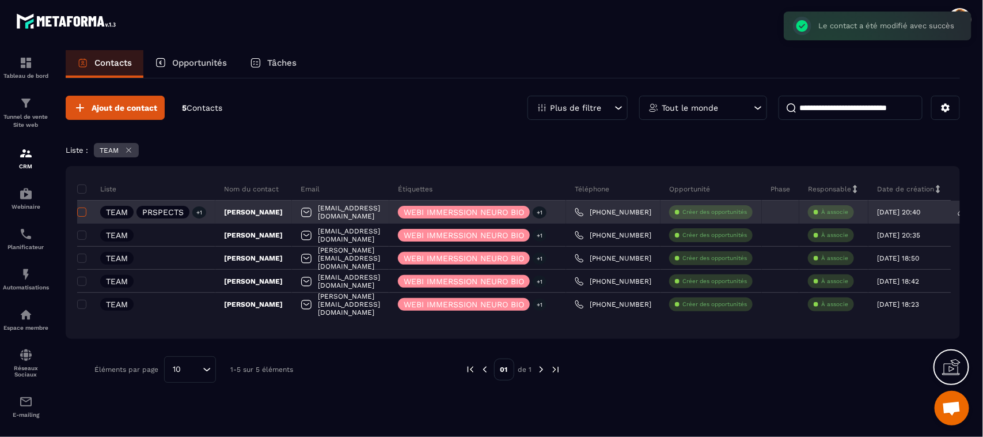
click at [82, 217] on span at bounding box center [81, 211] width 9 height 9
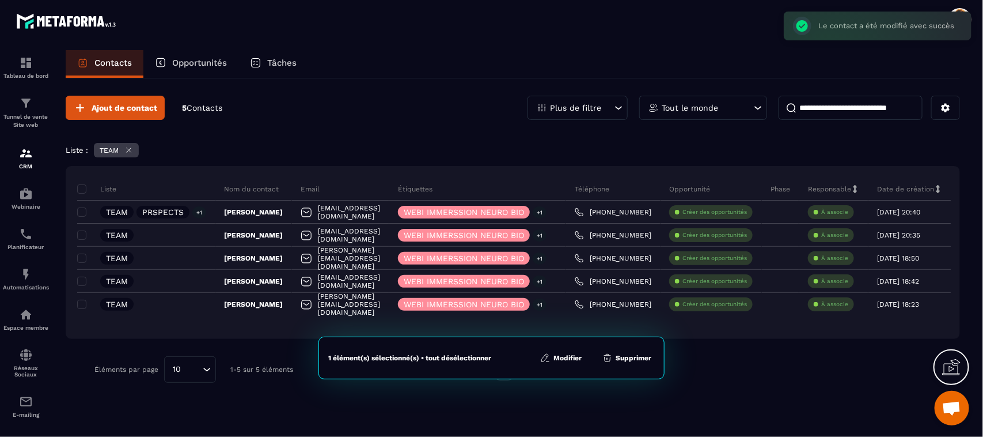
click at [567, 358] on button "Modifier" at bounding box center [561, 358] width 48 height 12
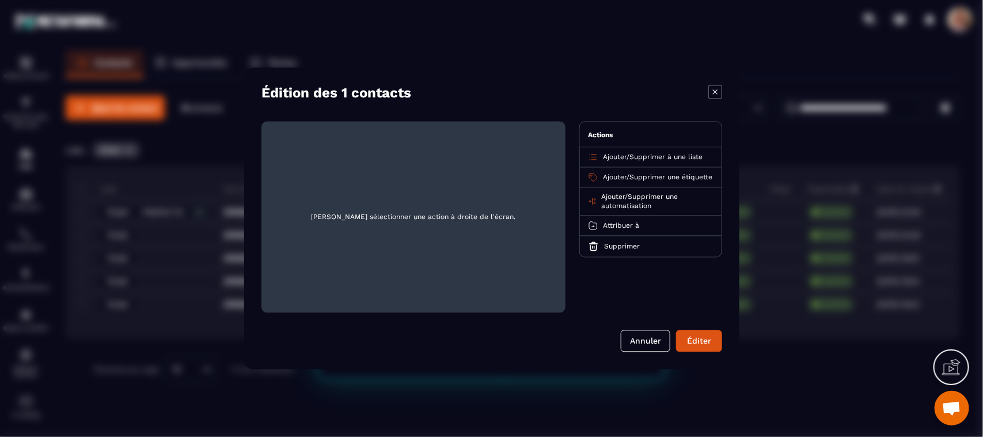
click at [661, 154] on span "Supprimer à une liste" at bounding box center [666, 157] width 73 height 8
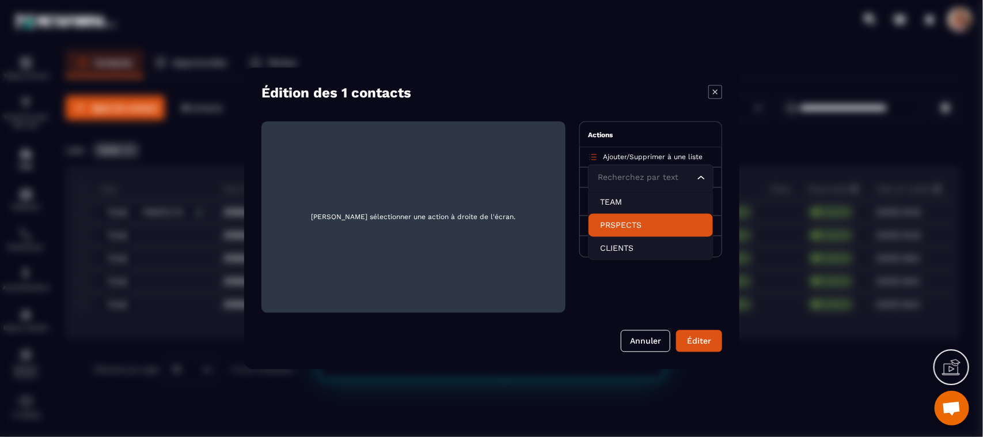
click at [630, 229] on p "PRSPECTS" at bounding box center [650, 226] width 101 height 12
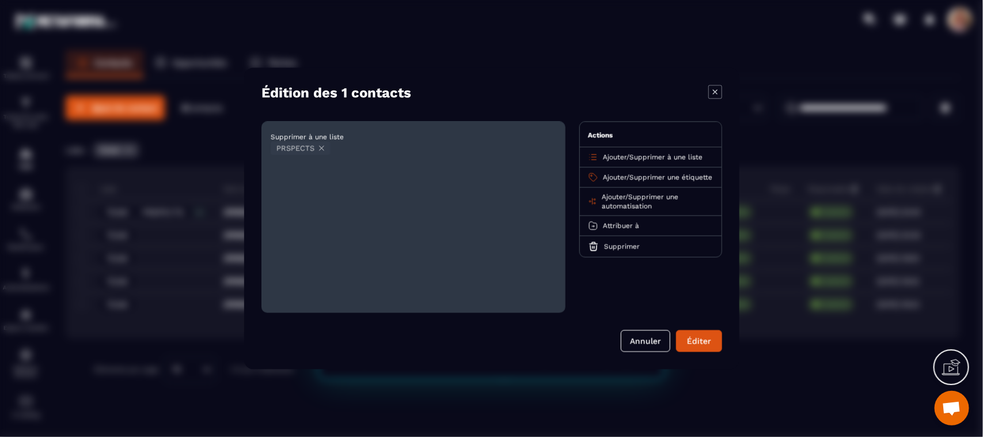
click at [676, 157] on span "Supprimer à une liste" at bounding box center [666, 157] width 73 height 8
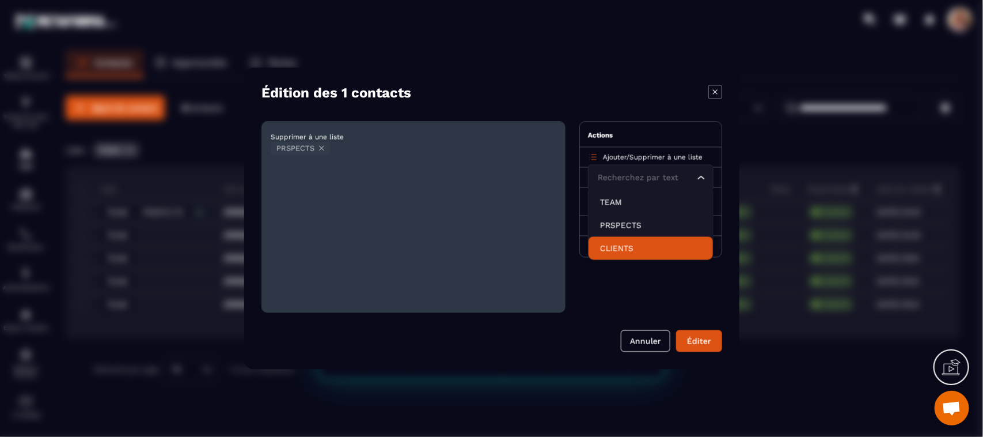
click at [631, 251] on p "CLIENTS" at bounding box center [650, 249] width 101 height 12
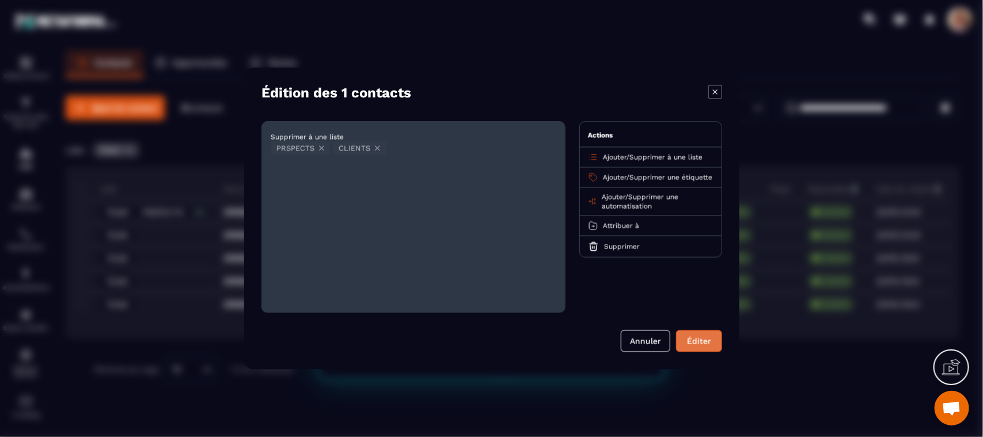
click at [697, 344] on button "Éditer" at bounding box center [699, 341] width 46 height 22
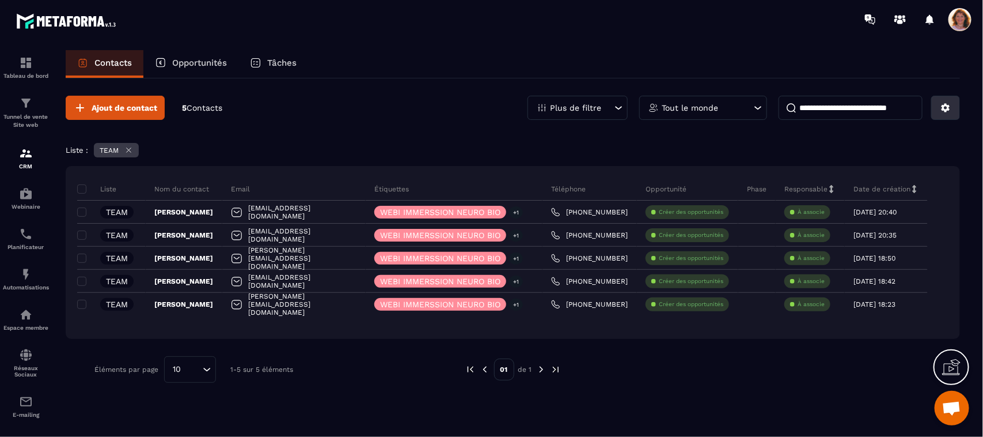
click at [873, 113] on button at bounding box center [946, 108] width 29 height 24
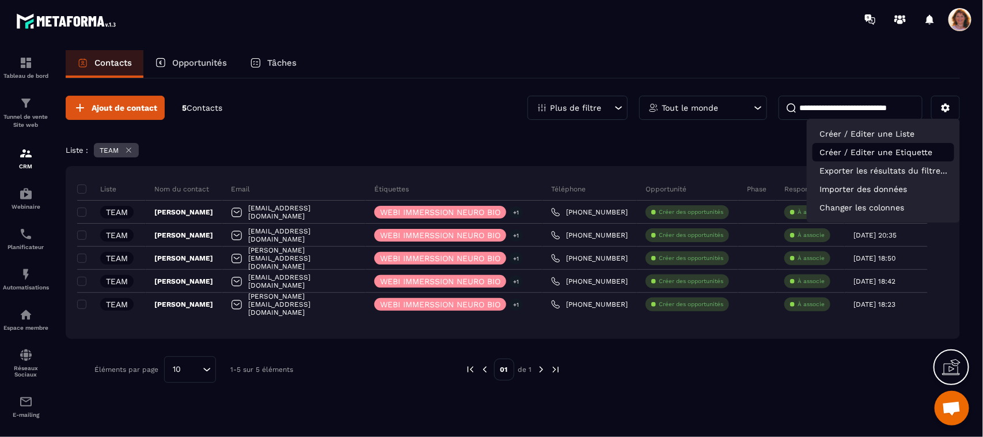
click at [873, 149] on p "Créer / Editer une Etiquette" at bounding box center [884, 152] width 142 height 18
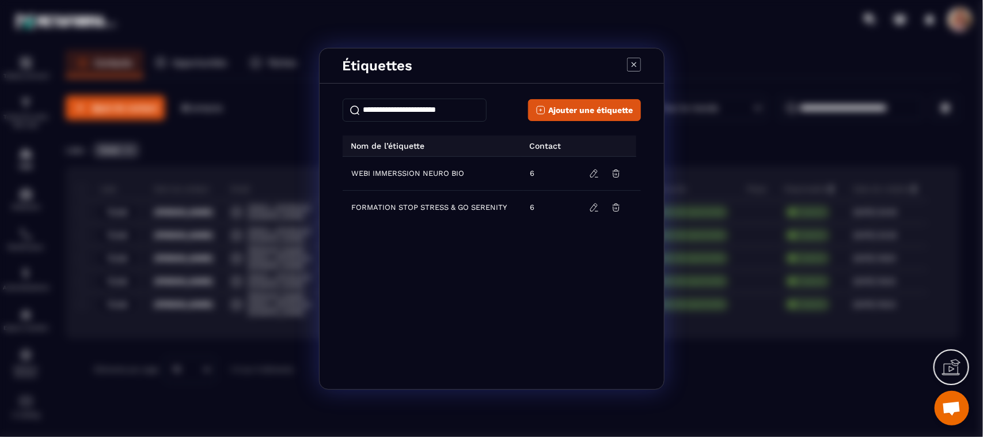
click at [634, 65] on icon "Modal window" at bounding box center [634, 65] width 14 height 14
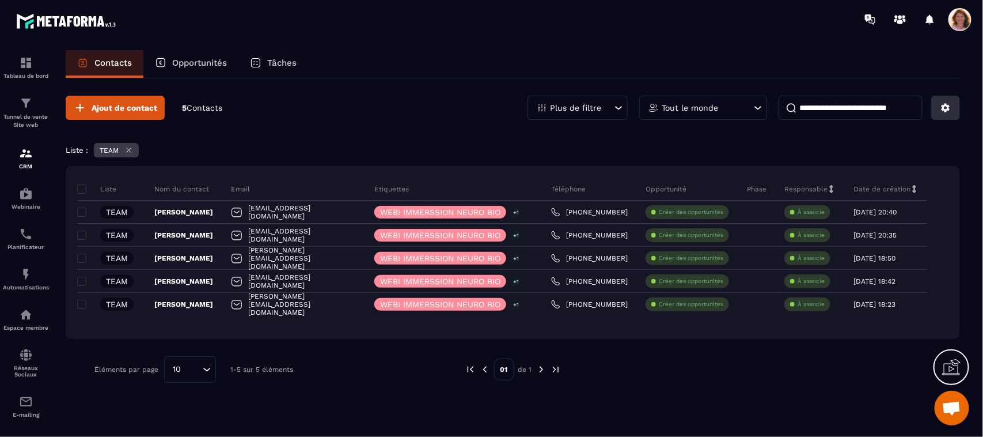
click at [873, 109] on icon at bounding box center [946, 108] width 9 height 9
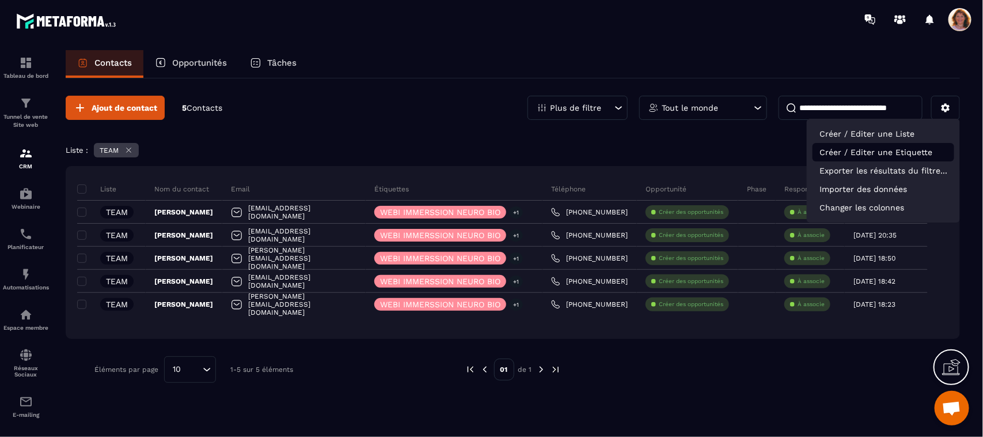
click at [873, 152] on p "Créer / Editer une Etiquette" at bounding box center [884, 152] width 142 height 18
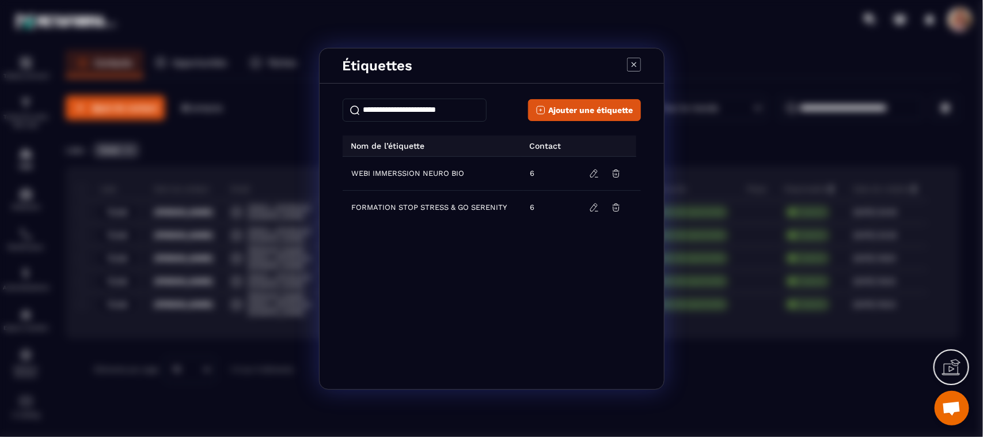
click at [634, 59] on icon "Modal window" at bounding box center [634, 65] width 14 height 14
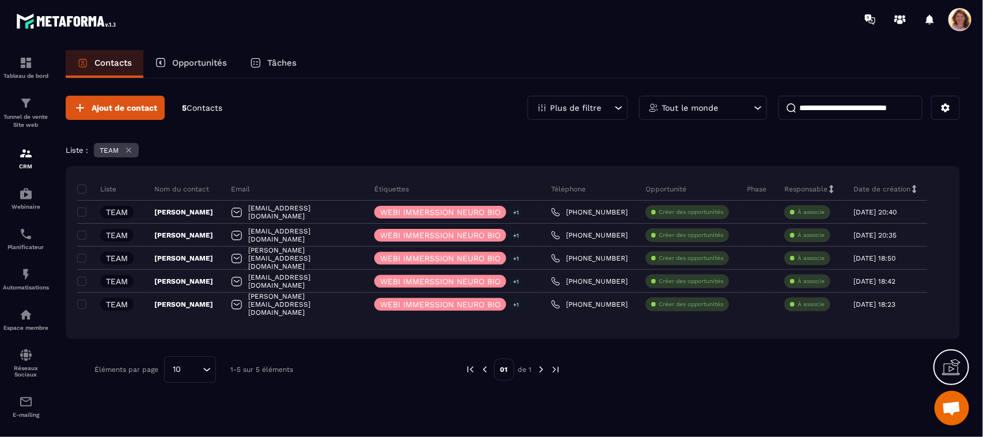
click at [211, 58] on p "Opportunités" at bounding box center [199, 63] width 55 height 10
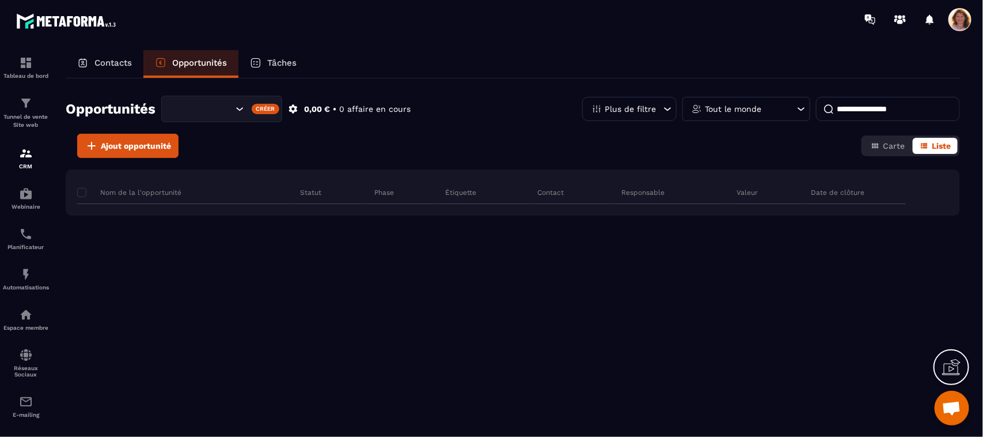
click at [266, 110] on div "Créer" at bounding box center [266, 109] width 28 height 10
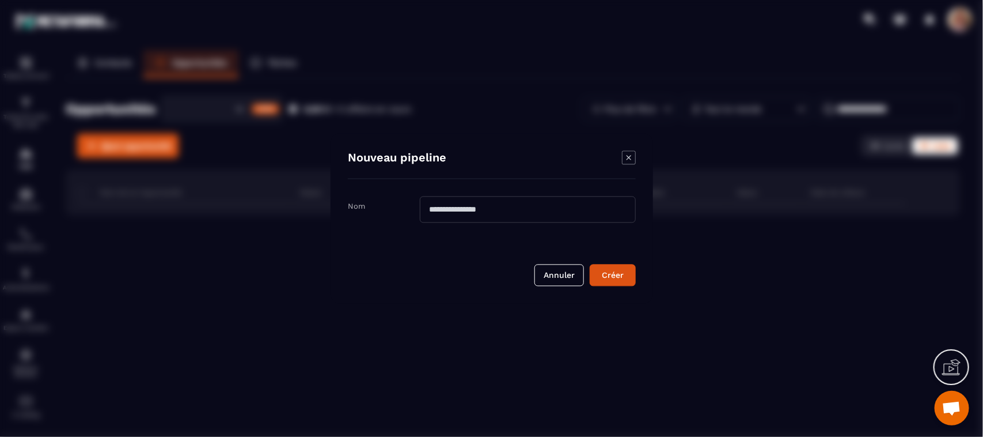
click at [507, 216] on input "Modal window" at bounding box center [528, 209] width 216 height 27
type input "**********"
click at [623, 277] on div "Créer" at bounding box center [612, 276] width 31 height 12
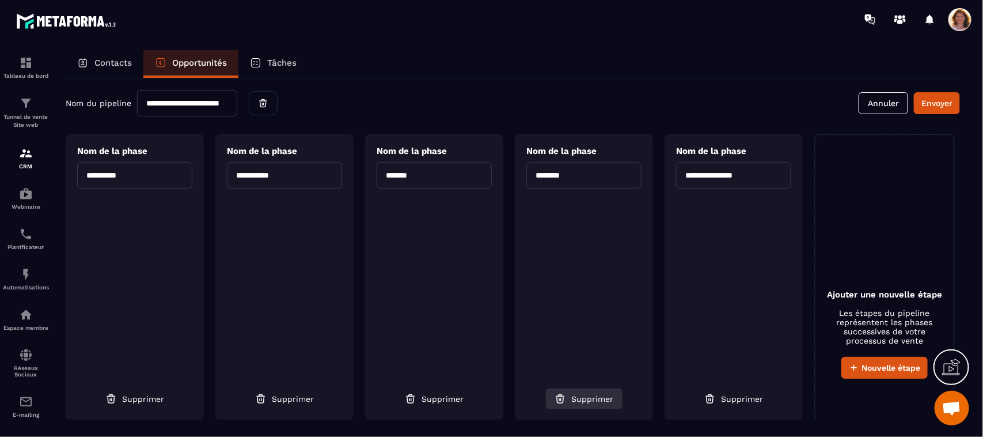
click at [593, 388] on span "Supprimer" at bounding box center [593, 399] width 42 height 12
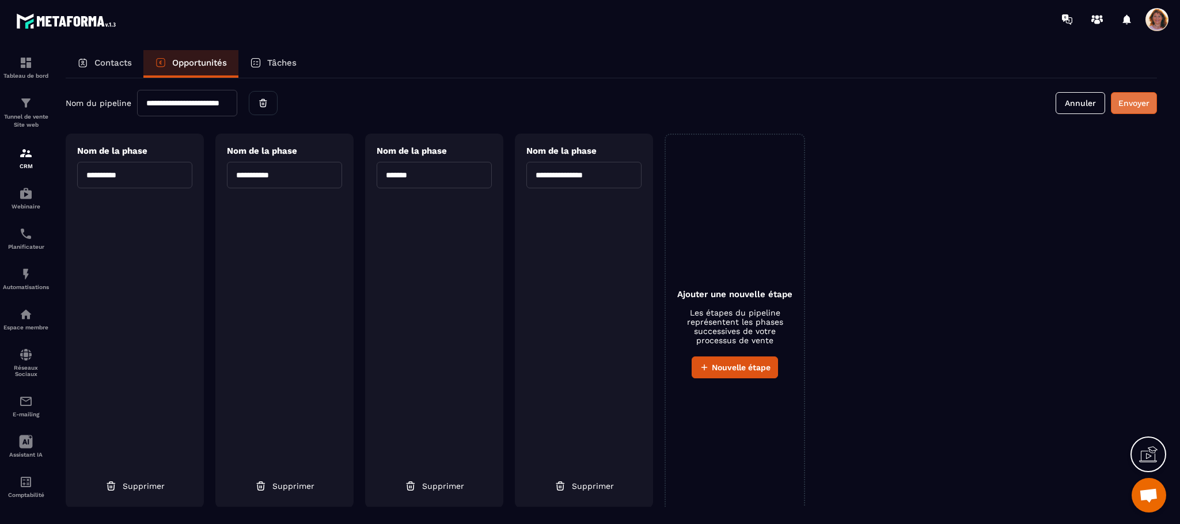
click at [873, 99] on button "Envoyer" at bounding box center [1134, 103] width 46 height 22
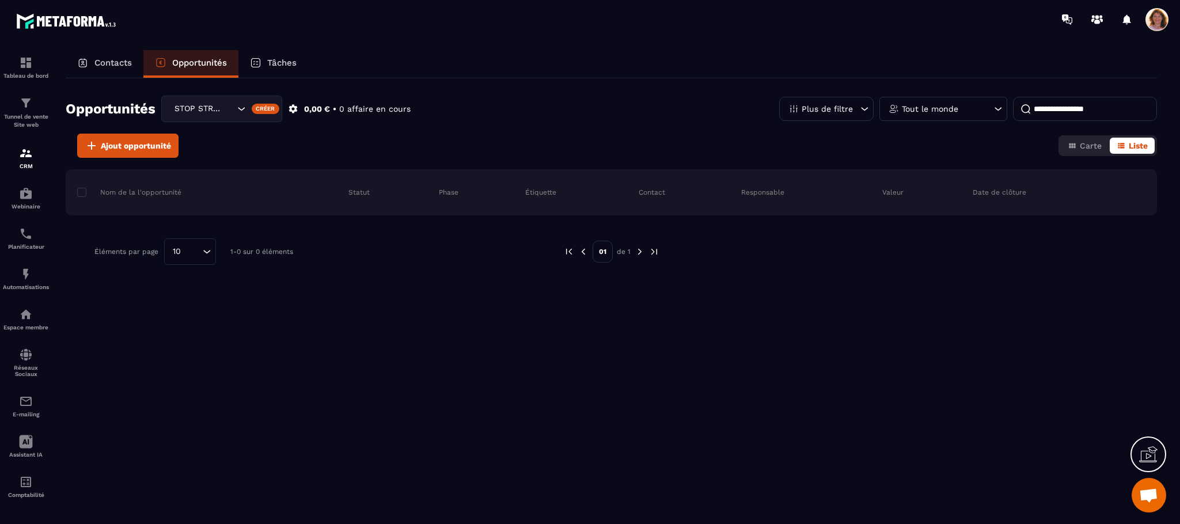
click at [195, 107] on div "STOP STRESS & GO SERENITY" at bounding box center [203, 109] width 65 height 13
click at [230, 132] on p "STOP STRESS & GO SERENITY" at bounding box center [221, 133] width 97 height 12
click at [218, 62] on p "Opportunités" at bounding box center [199, 63] width 55 height 10
click at [183, 71] on div "Opportunités" at bounding box center [190, 64] width 95 height 28
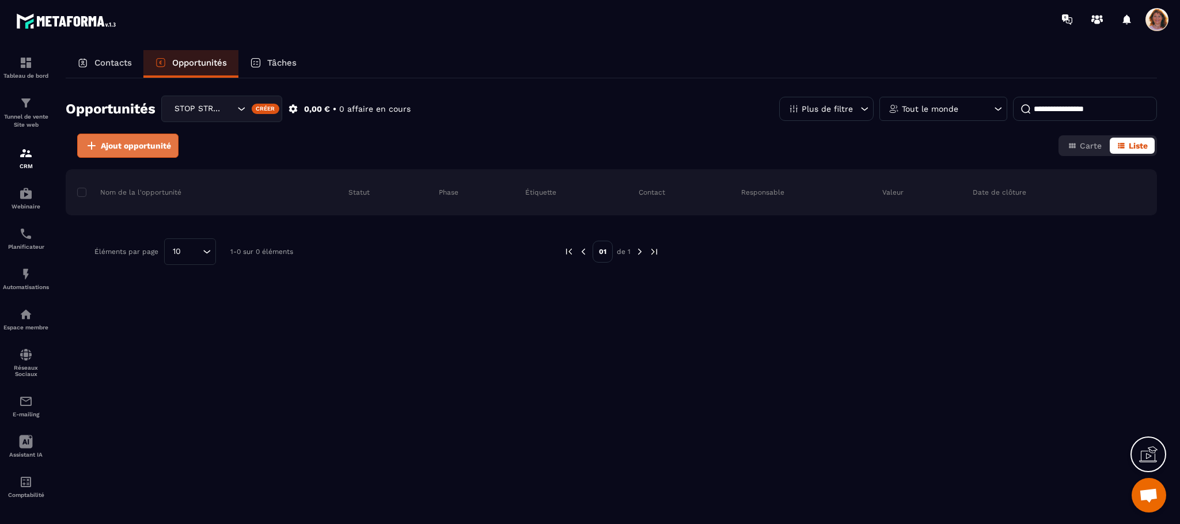
click at [152, 149] on span "Ajout opportunité" at bounding box center [136, 146] width 70 height 12
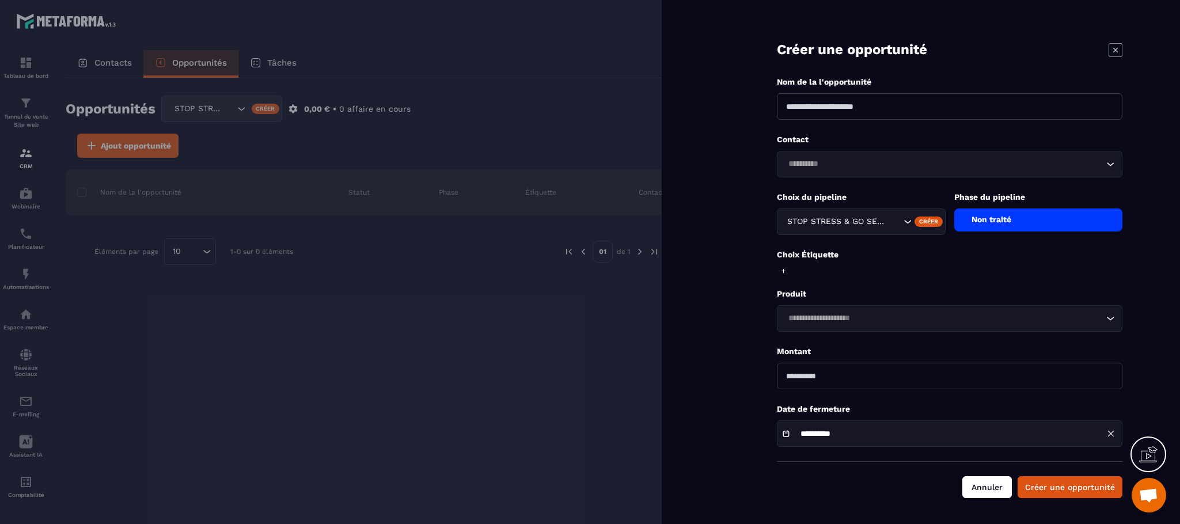
click at [873, 388] on button "Annuler" at bounding box center [988, 487] width 50 height 22
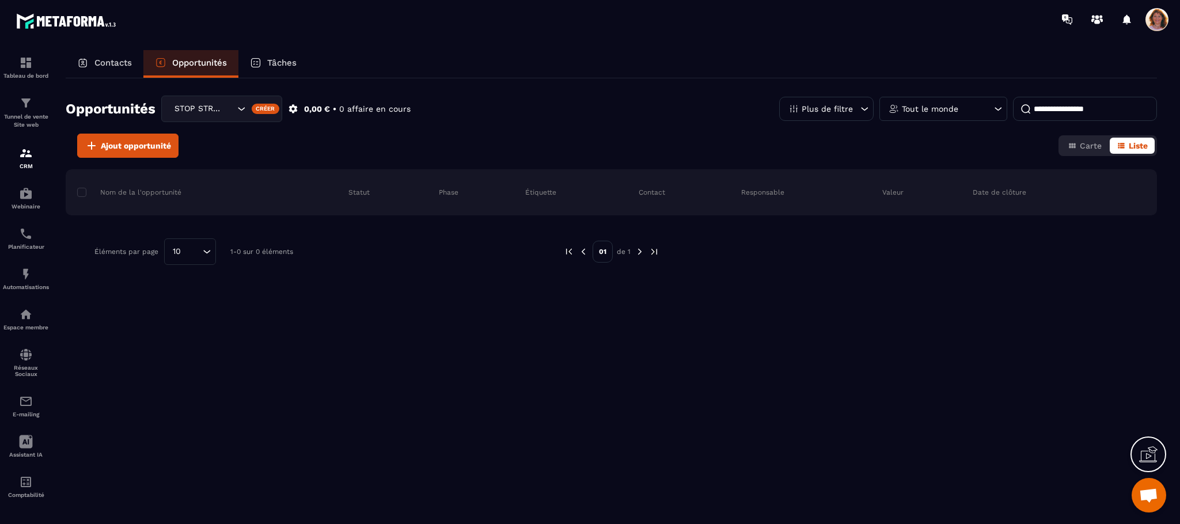
click at [100, 52] on div "Contacts" at bounding box center [105, 64] width 78 height 28
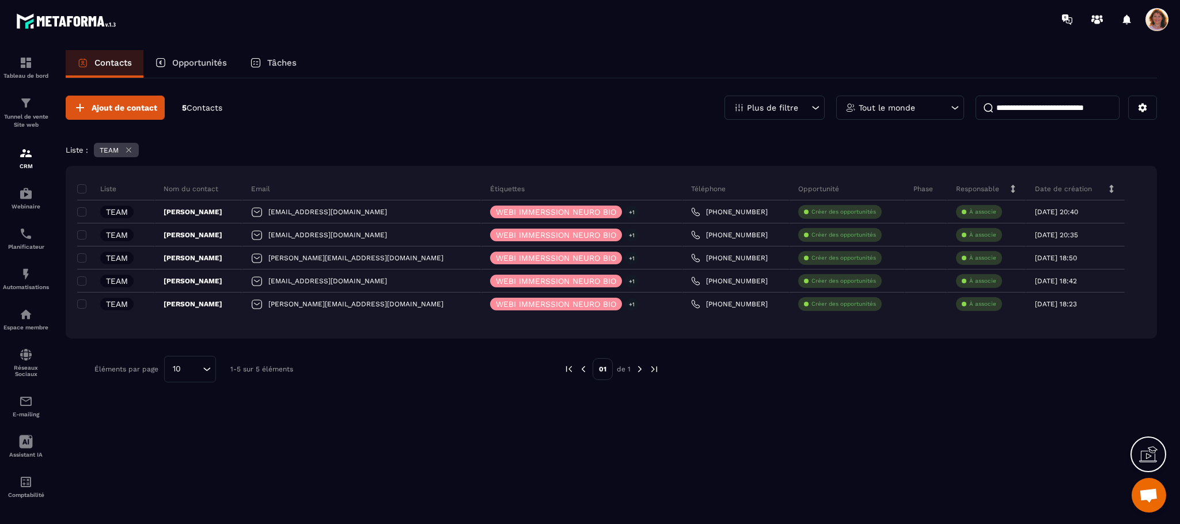
click at [199, 61] on p "Opportunités" at bounding box center [199, 63] width 55 height 10
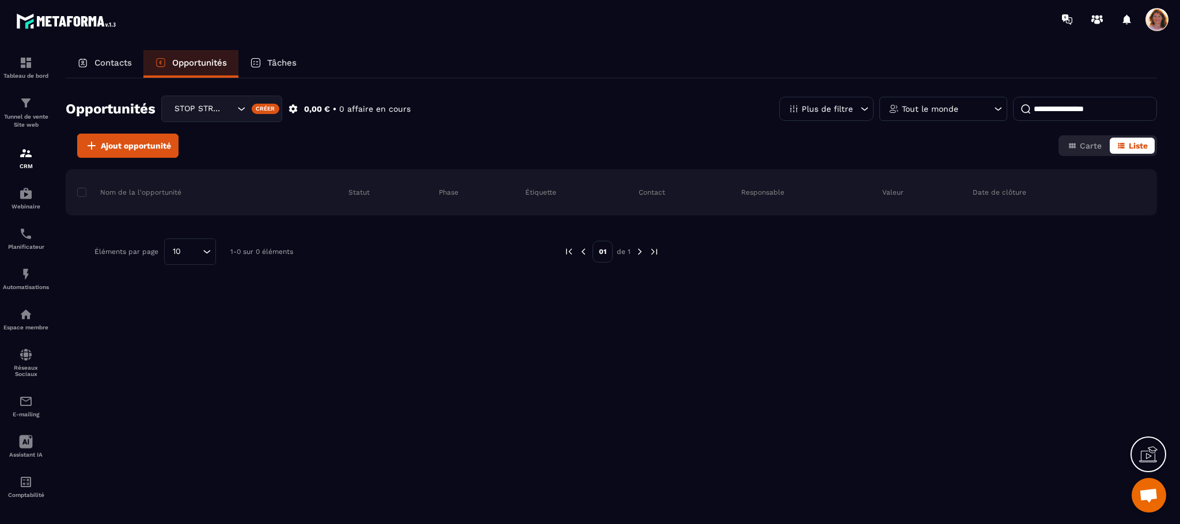
click at [243, 108] on icon "Search for option" at bounding box center [242, 109] width 12 height 12
click at [233, 130] on p "STOP STRESS & GO SERENITY" at bounding box center [221, 133] width 97 height 12
click at [292, 107] on icon at bounding box center [293, 109] width 9 height 9
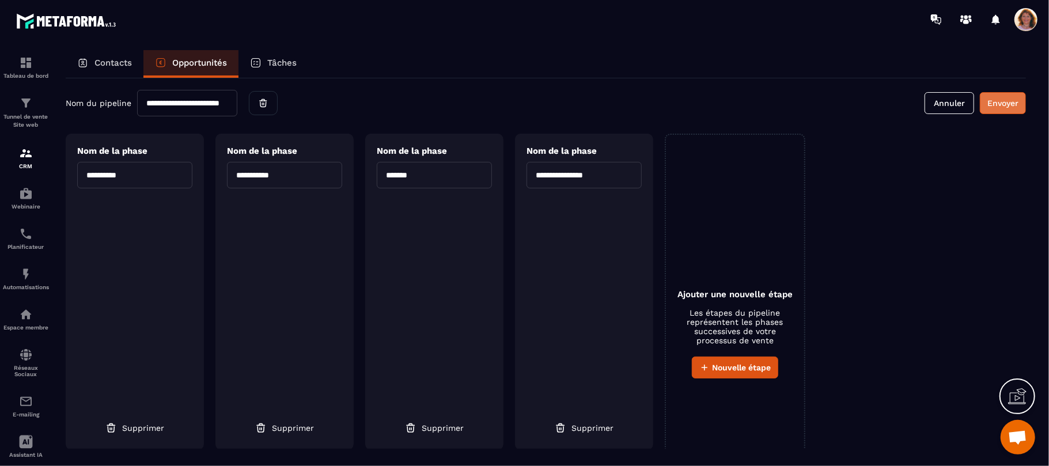
click at [873, 104] on button "Envoyer" at bounding box center [1003, 103] width 46 height 22
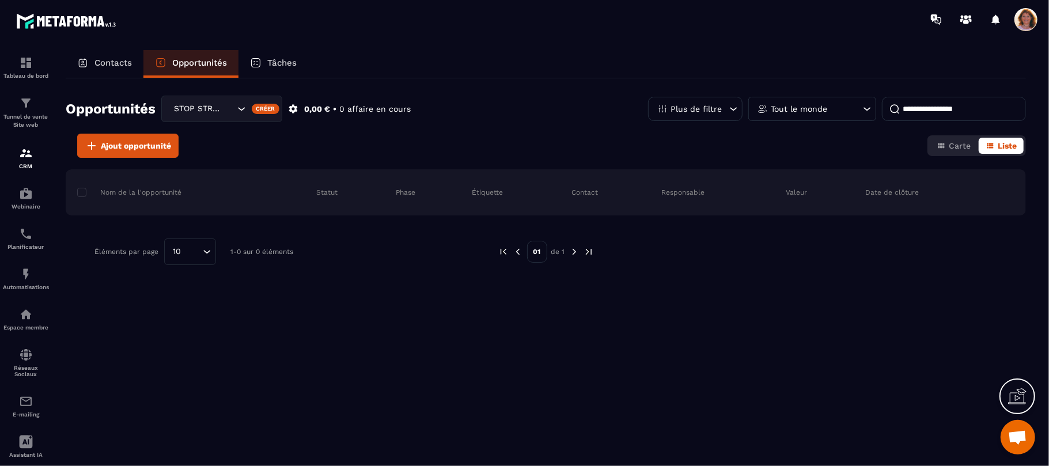
click at [796, 111] on p "Tout le monde" at bounding box center [799, 109] width 56 height 8
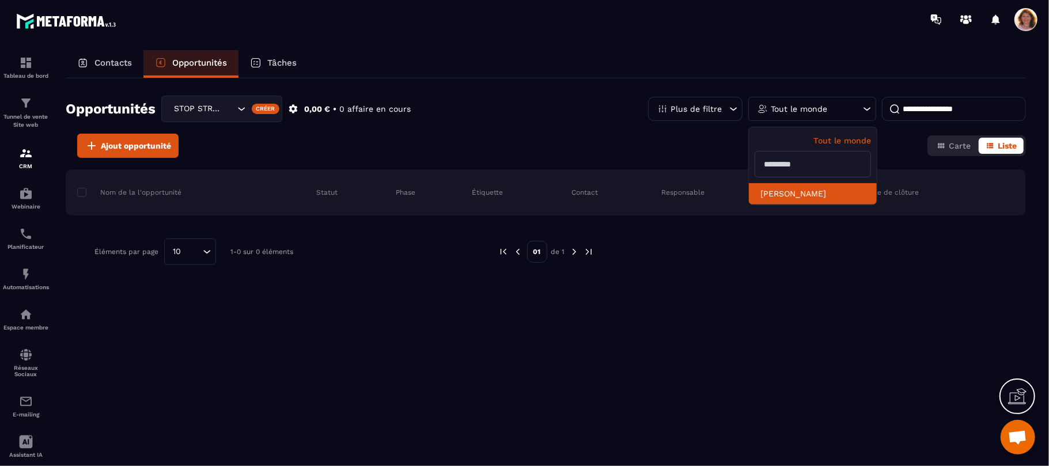
click at [789, 195] on li "[PERSON_NAME]" at bounding box center [813, 193] width 128 height 21
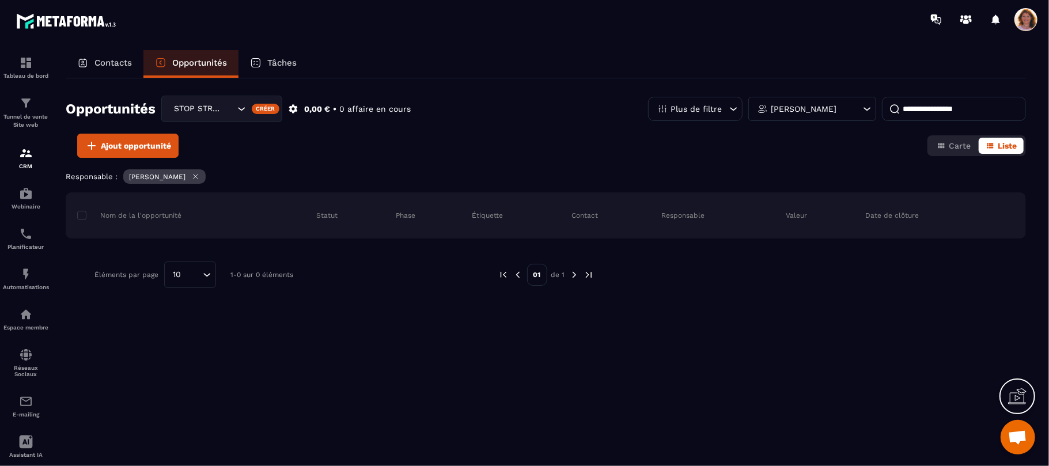
click at [738, 113] on icon at bounding box center [734, 109] width 12 height 12
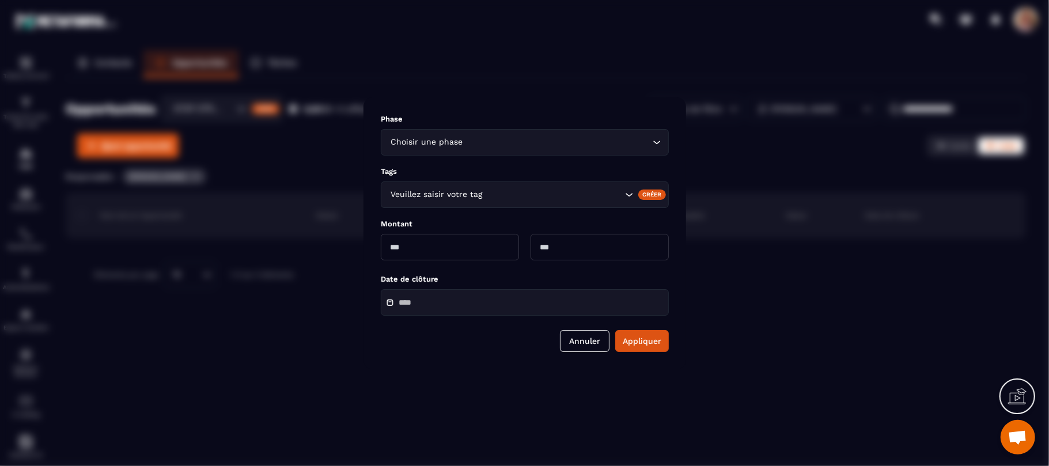
click at [749, 155] on div "Modal window" at bounding box center [524, 233] width 1049 height 466
click at [586, 336] on button "Annuler" at bounding box center [585, 341] width 50 height 22
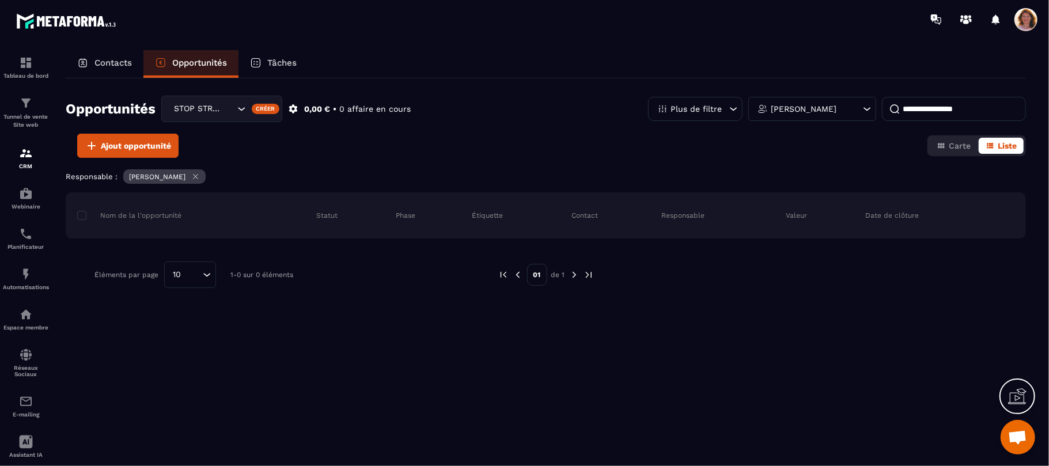
click at [260, 109] on div "Créer" at bounding box center [266, 109] width 28 height 10
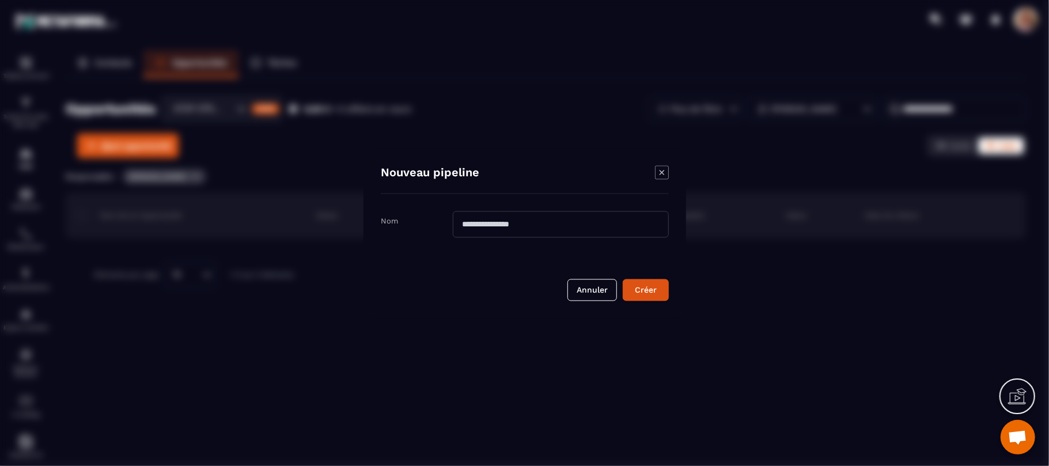
click at [664, 174] on icon "Modal window" at bounding box center [661, 172] width 5 height 5
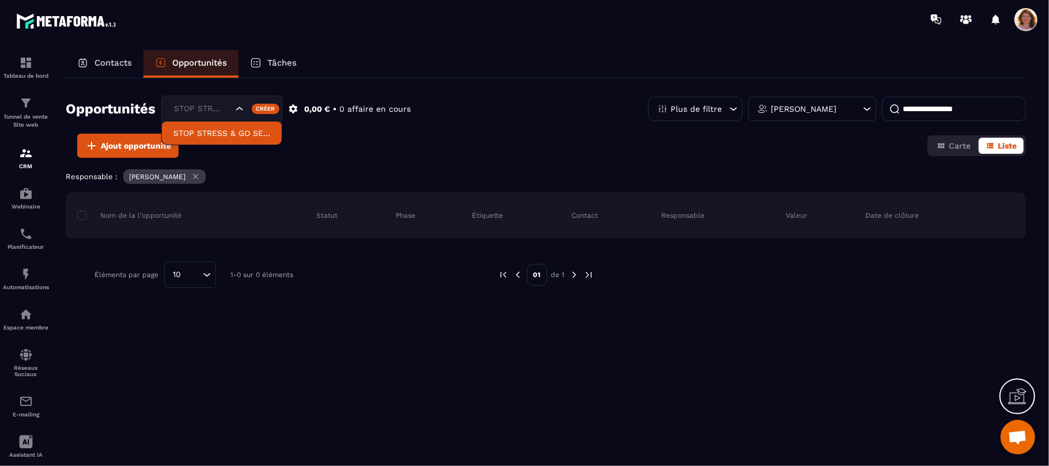
click at [240, 112] on icon "Search for option" at bounding box center [240, 109] width 12 height 12
click at [228, 137] on p "STOP STRESS & GO SERENITY" at bounding box center [221, 133] width 97 height 12
click at [237, 111] on icon "Search for option" at bounding box center [240, 109] width 12 height 12
click at [171, 219] on p "Nom de la l'opportunité" at bounding box center [129, 215] width 104 height 9
click at [78, 218] on span at bounding box center [81, 215] width 9 height 9
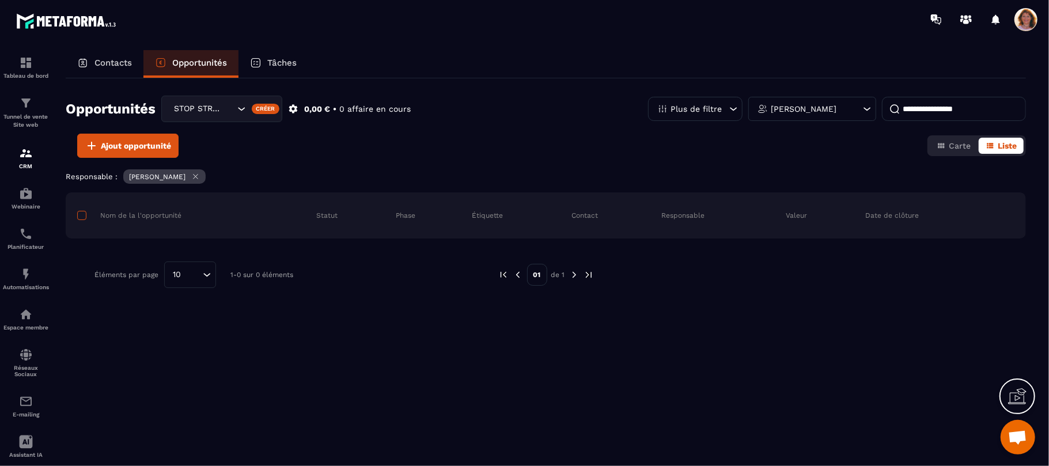
click at [78, 218] on span at bounding box center [81, 215] width 9 height 9
click at [228, 111] on input "Search for option" at bounding box center [229, 109] width 12 height 13
click at [264, 111] on div "Créer" at bounding box center [266, 109] width 28 height 10
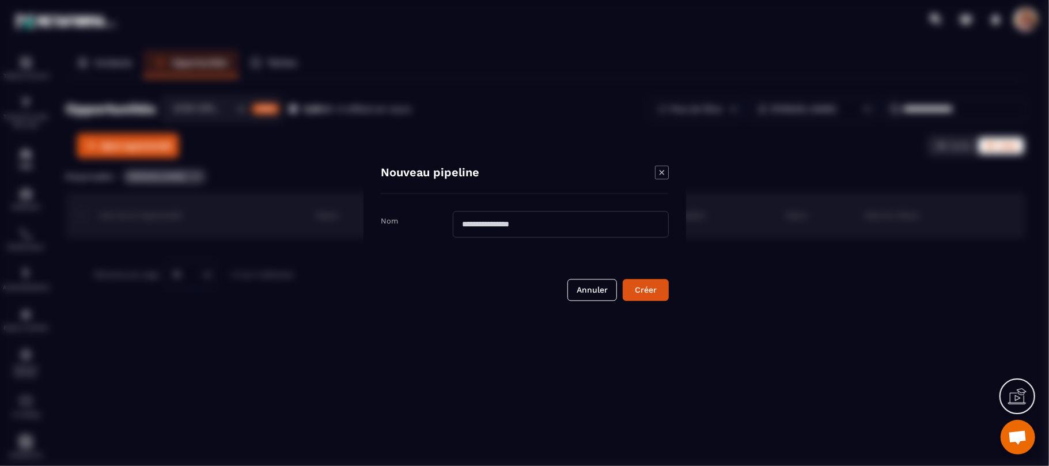
click at [510, 224] on input "Modal window" at bounding box center [561, 224] width 216 height 27
type input "**********"
click at [637, 293] on div "Créer" at bounding box center [645, 290] width 31 height 12
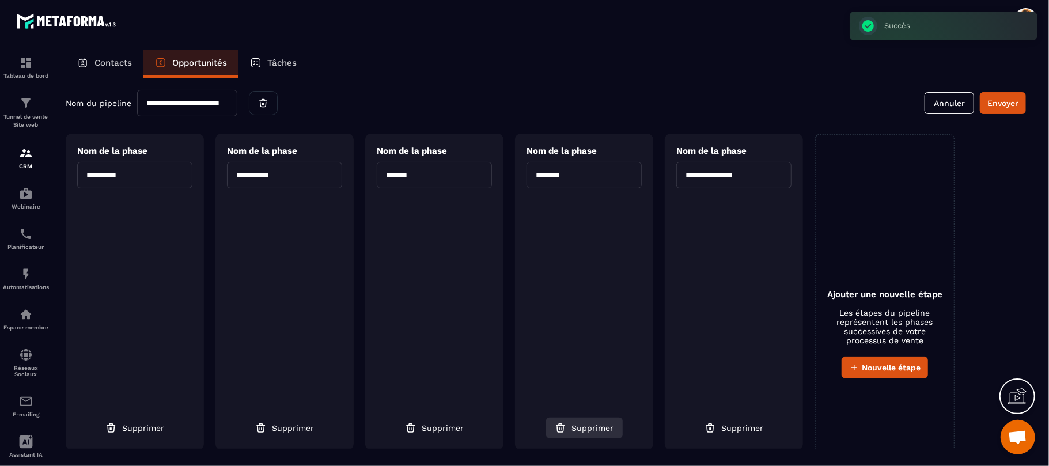
click at [581, 388] on span "Supprimer" at bounding box center [593, 428] width 42 height 12
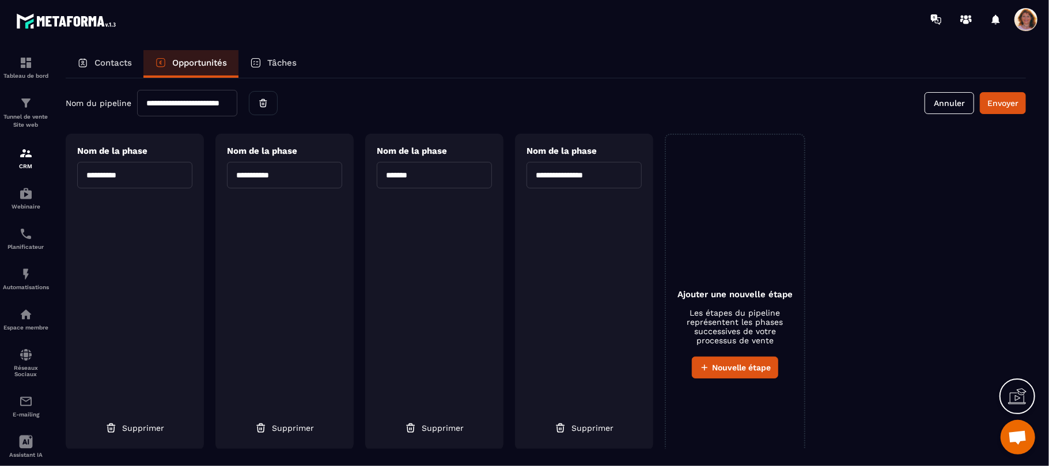
click at [873, 318] on div "**********" at bounding box center [546, 291] width 960 height 315
click at [104, 107] on span "Nom du pipeline" at bounding box center [99, 103] width 66 height 9
click at [745, 370] on span "Nouvelle étape" at bounding box center [741, 368] width 59 height 12
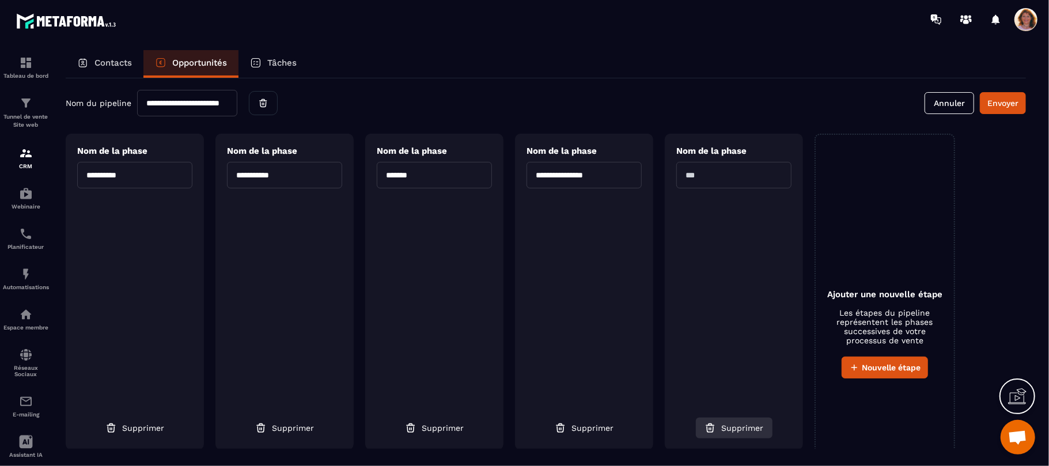
click at [739, 388] on span "Supprimer" at bounding box center [743, 428] width 42 height 12
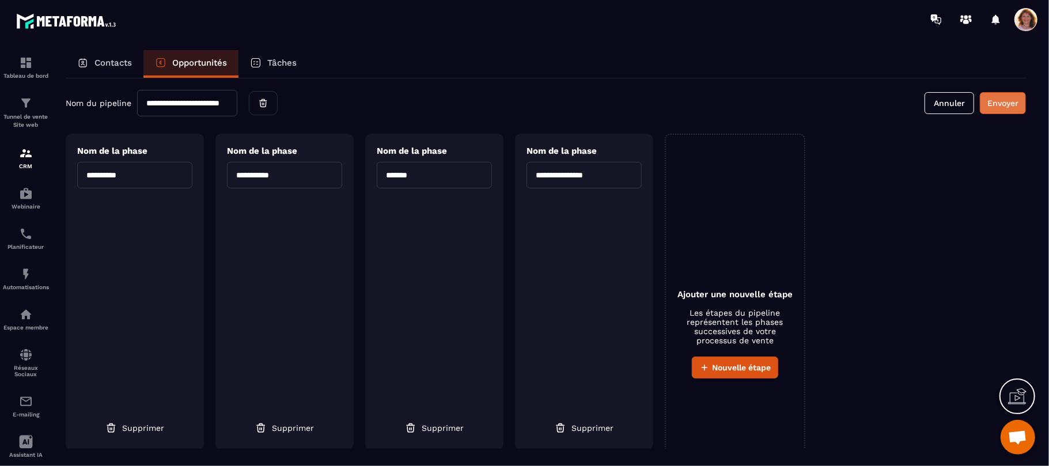
click at [873, 113] on button "Envoyer" at bounding box center [1003, 103] width 46 height 22
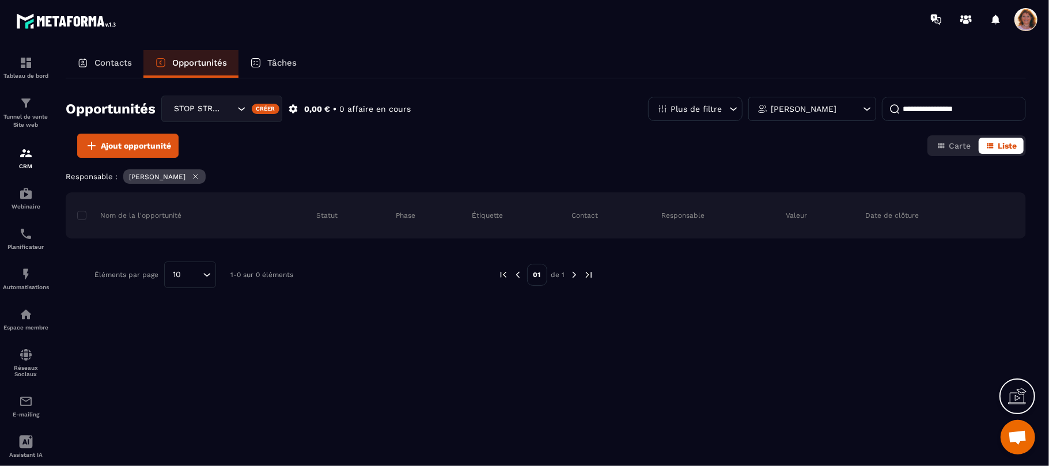
click at [100, 58] on p "Contacts" at bounding box center [112, 63] width 37 height 10
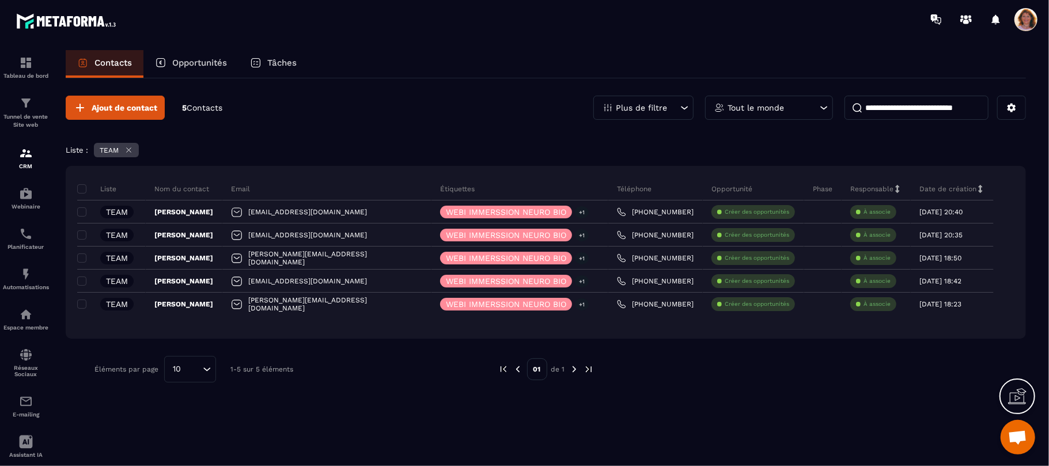
click at [218, 63] on p "Opportunités" at bounding box center [199, 63] width 55 height 10
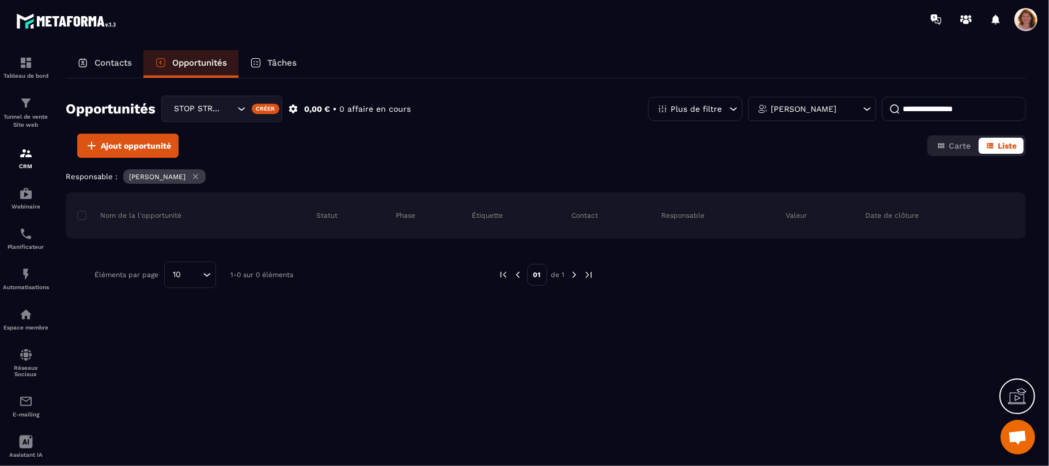
click at [262, 109] on div "Créer" at bounding box center [266, 109] width 28 height 10
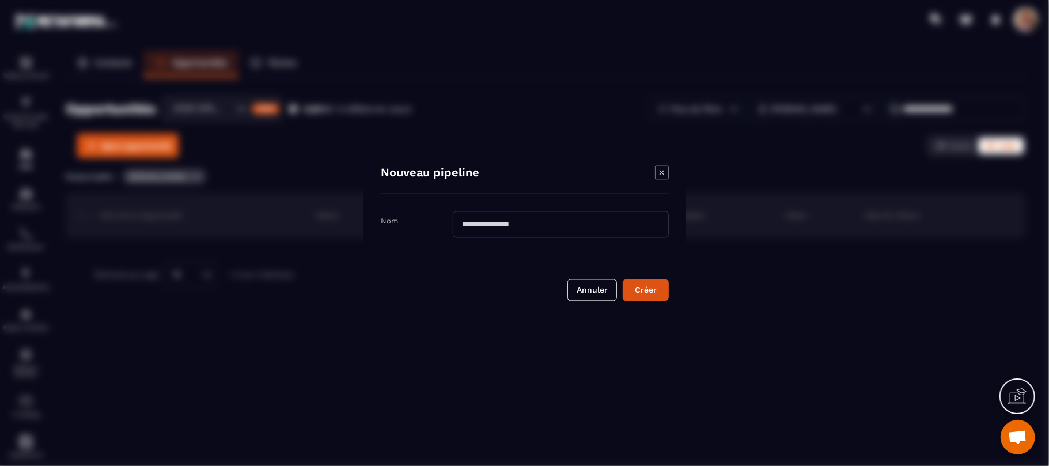
click at [516, 224] on input "Modal window" at bounding box center [561, 224] width 216 height 27
type input "**********"
click at [650, 288] on div "Créer" at bounding box center [645, 290] width 31 height 12
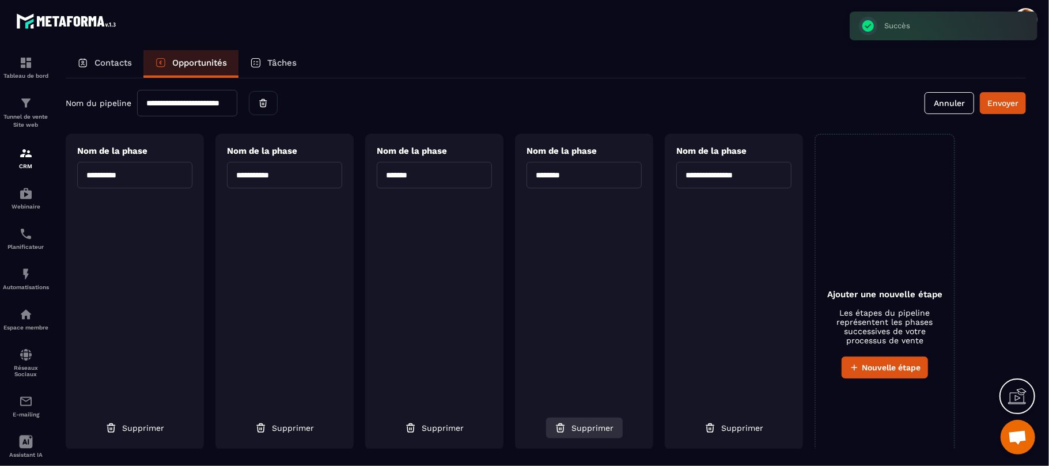
click at [597, 388] on button "Supprimer" at bounding box center [584, 428] width 77 height 21
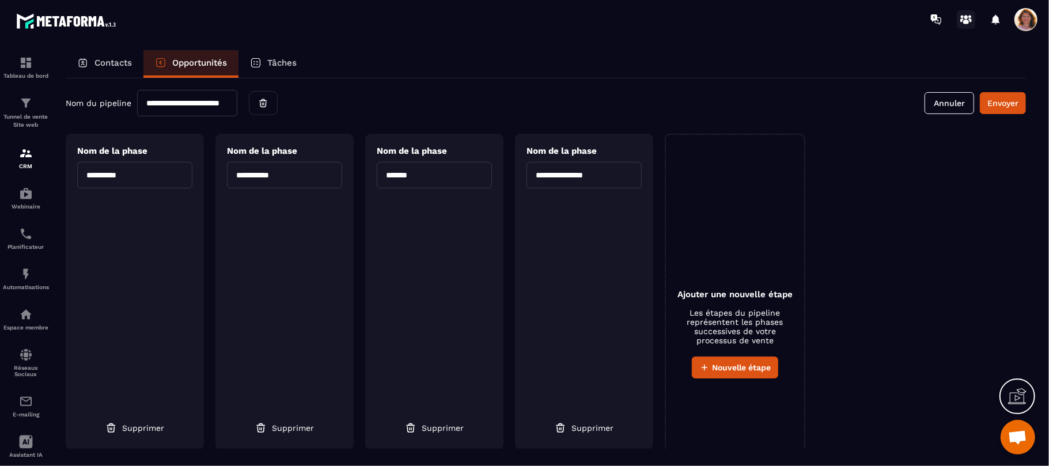
click at [873, 21] on icon at bounding box center [966, 19] width 18 height 18
click at [432, 174] on input "*******" at bounding box center [434, 175] width 115 height 27
click at [420, 151] on span "Nom de la phase" at bounding box center [412, 151] width 70 height 10
click at [455, 330] on div "Nom de la phase ******* Supprimer" at bounding box center [434, 292] width 138 height 316
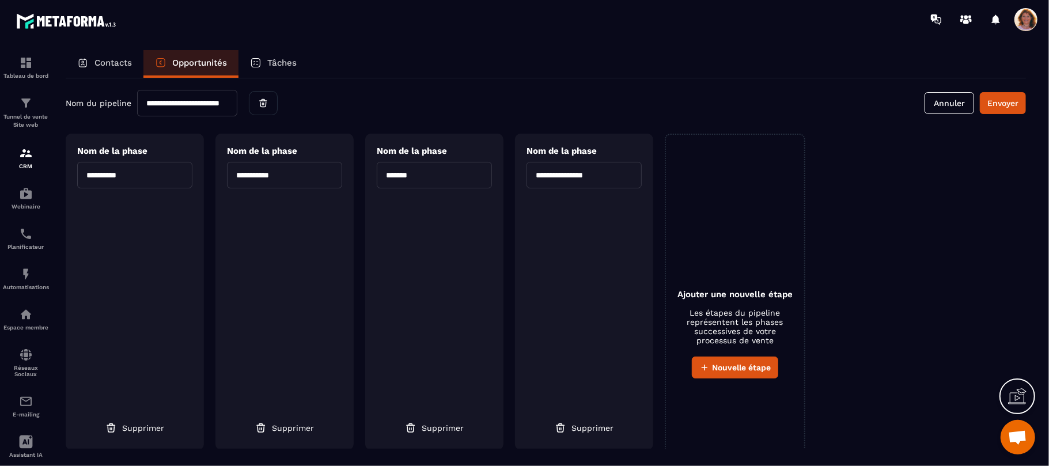
click at [285, 60] on p "Tâches" at bounding box center [281, 63] width 29 height 10
